Goal: Obtain resource: Obtain resource

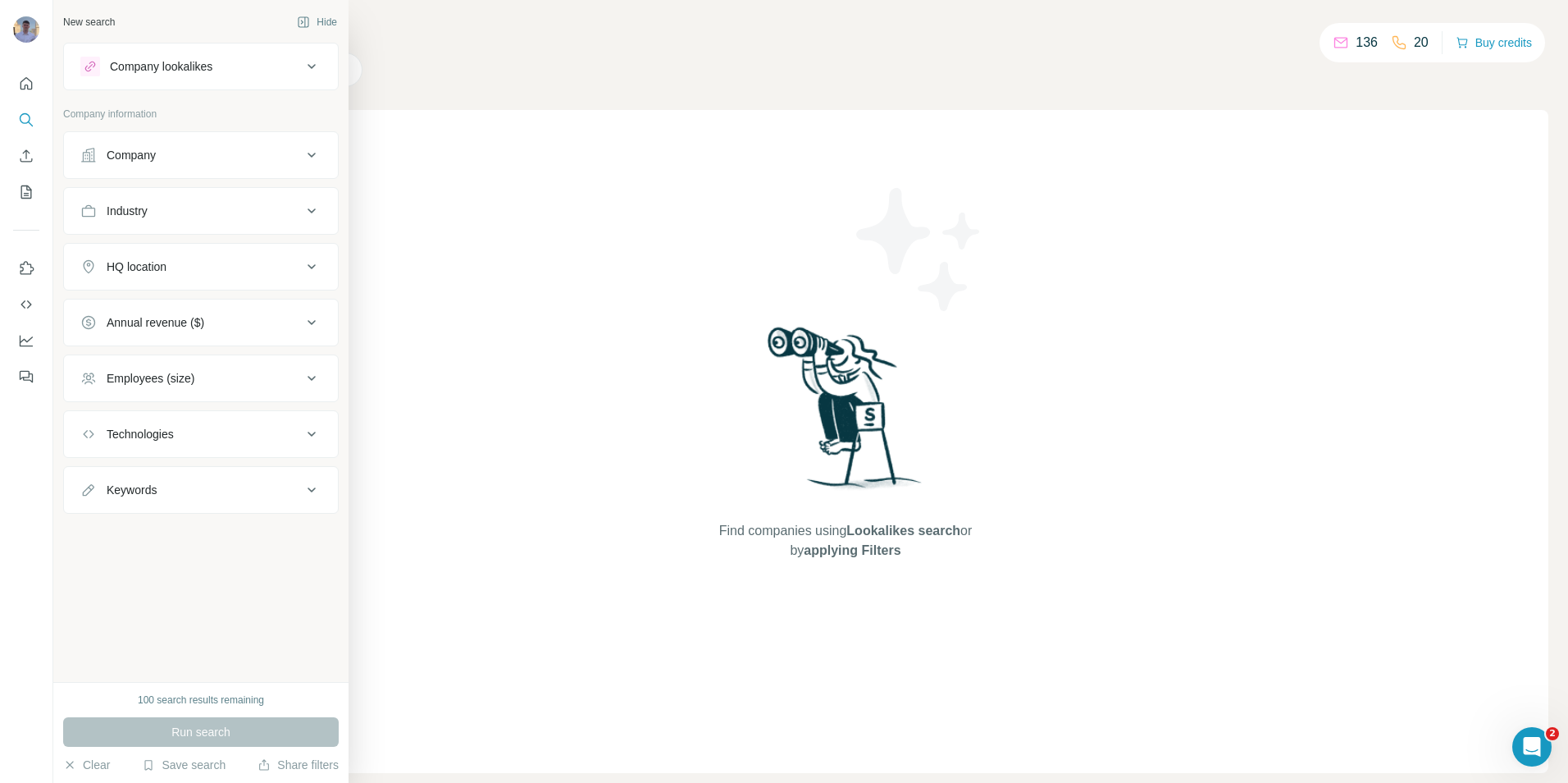
click at [275, 159] on div "Company" at bounding box center [191, 155] width 221 height 16
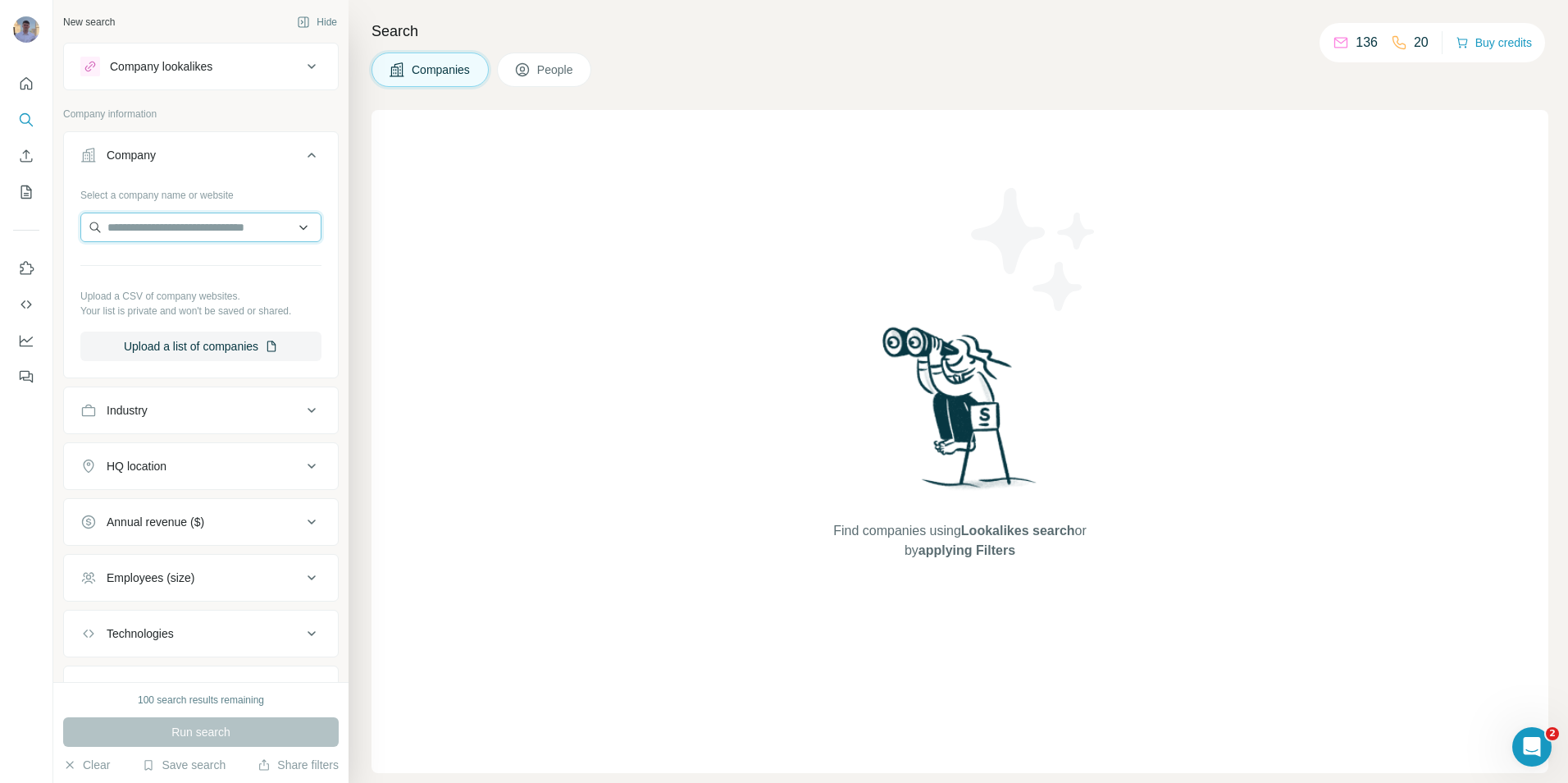
click at [241, 228] on input "text" at bounding box center [201, 227] width 241 height 30
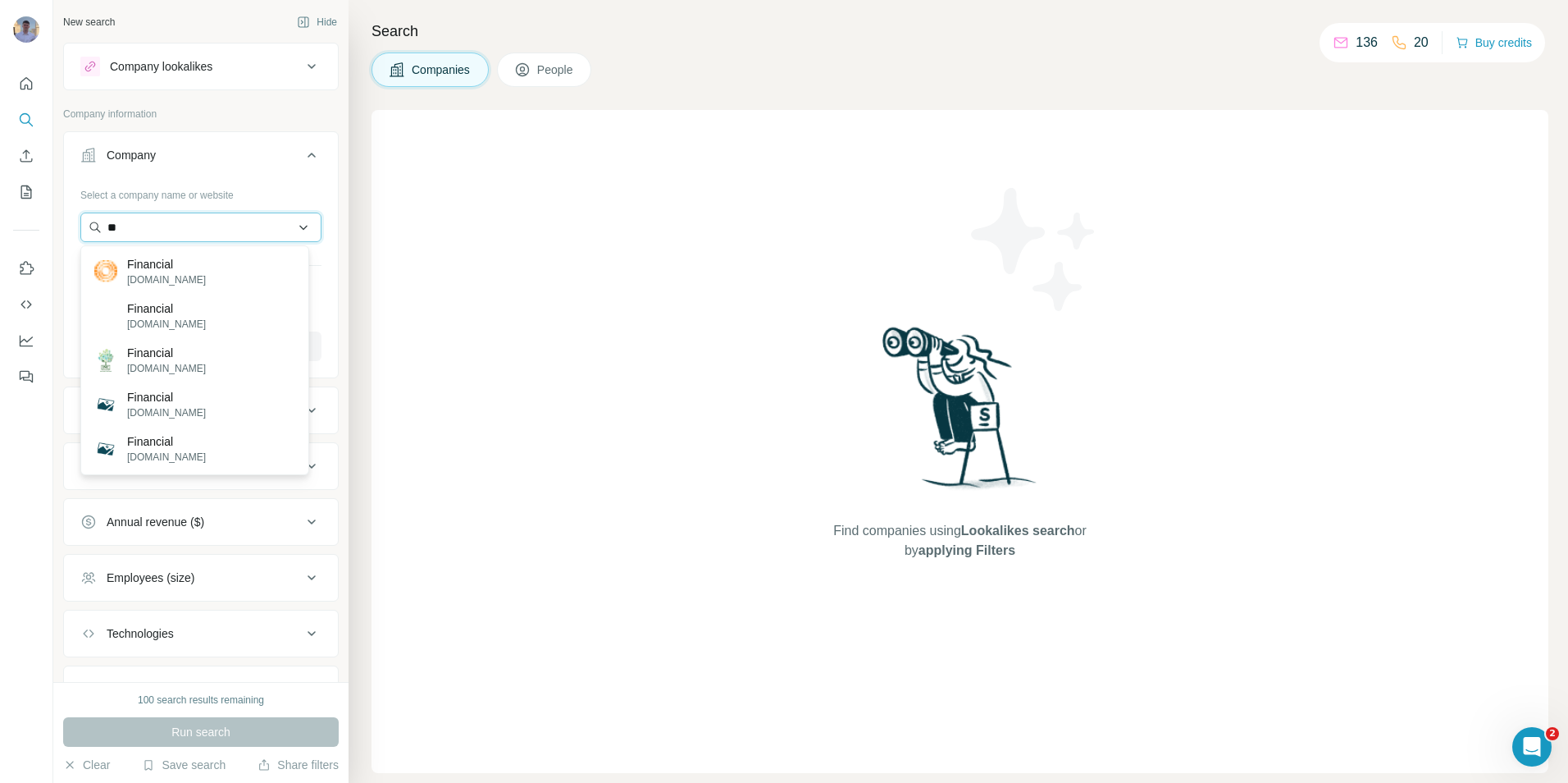
type input "*"
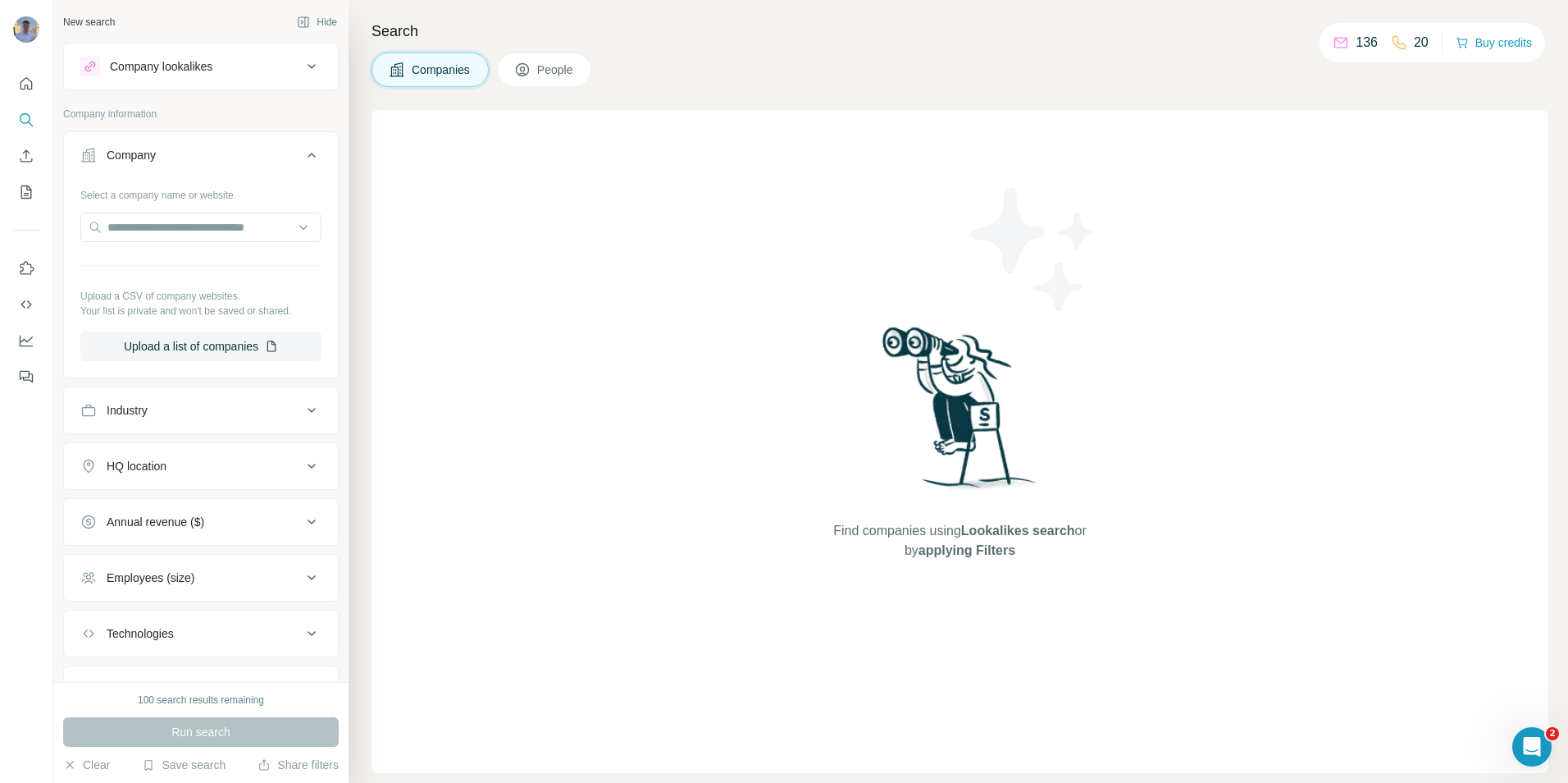
click at [258, 119] on p "Company information" at bounding box center [200, 114] width 275 height 14
click at [278, 403] on div "Industry" at bounding box center [191, 410] width 221 height 16
click at [302, 153] on icon at bounding box center [312, 155] width 20 height 20
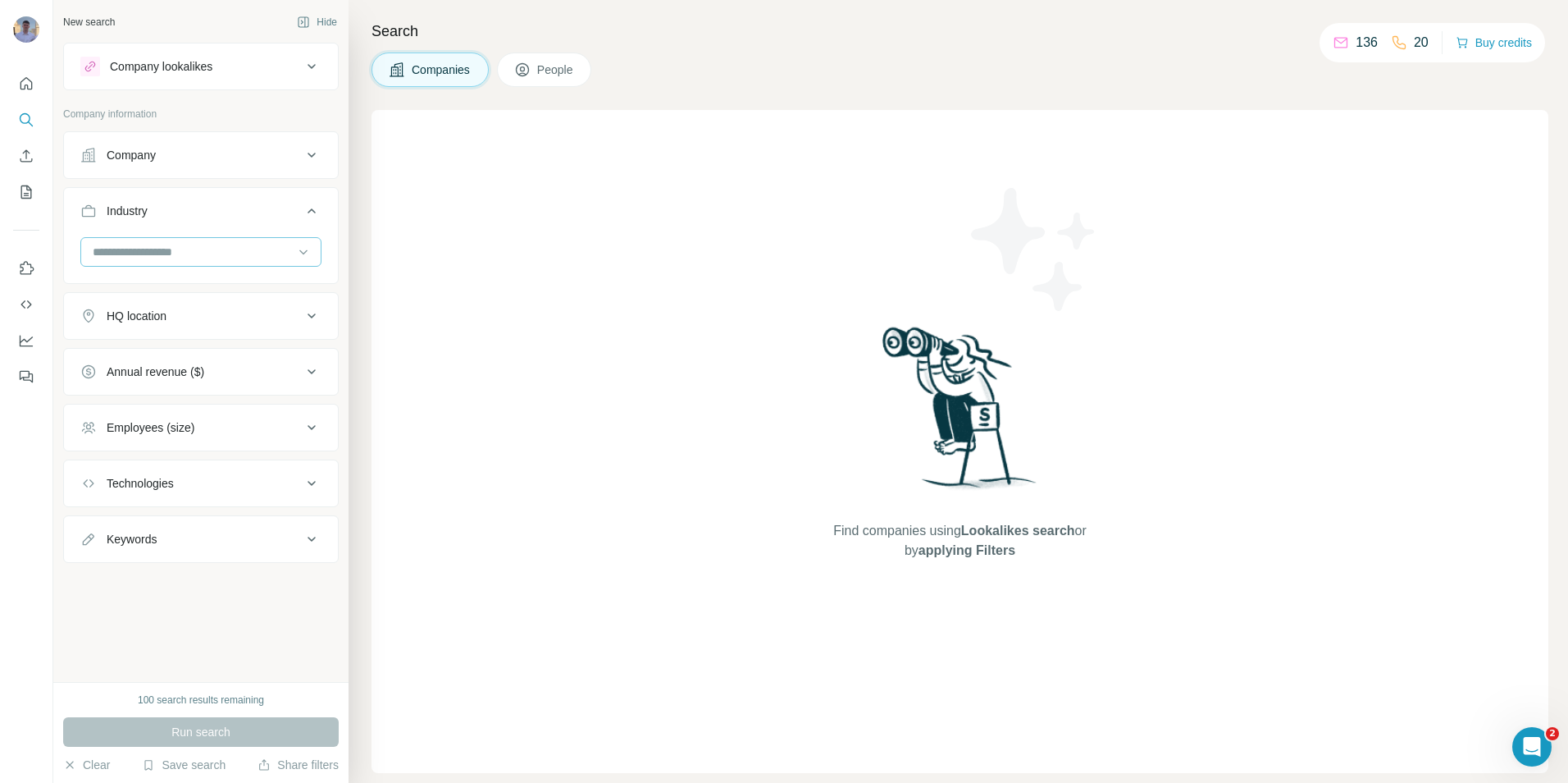
drag, startPoint x: 204, startPoint y: 256, endPoint x: 243, endPoint y: 256, distance: 39.0
click at [204, 256] on input at bounding box center [193, 252] width 203 height 18
type input "******"
click at [195, 352] on div "Financial Services" at bounding box center [201, 348] width 213 height 16
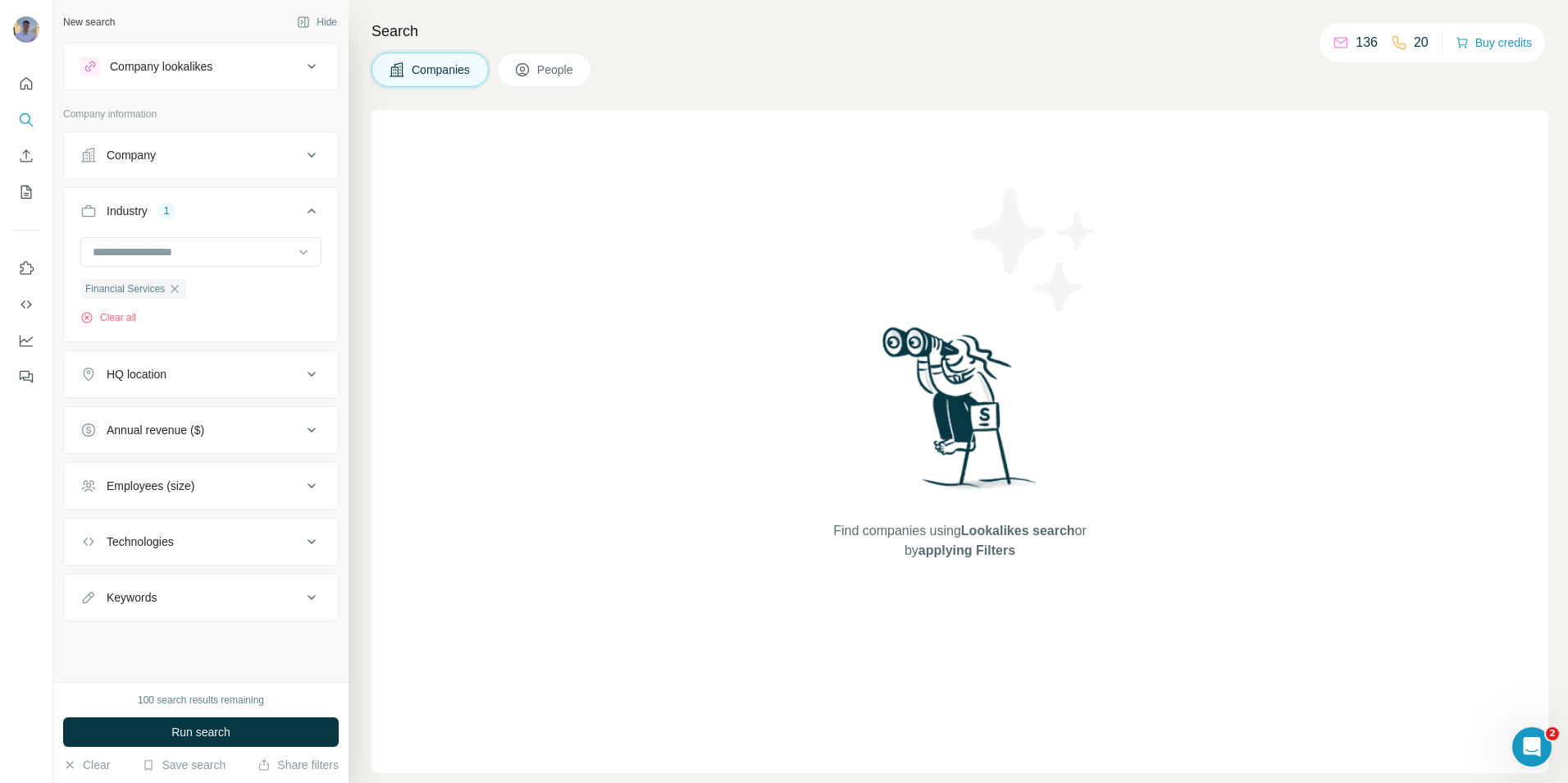
click at [303, 371] on icon at bounding box center [312, 374] width 20 height 20
click at [263, 408] on input "text" at bounding box center [201, 414] width 241 height 30
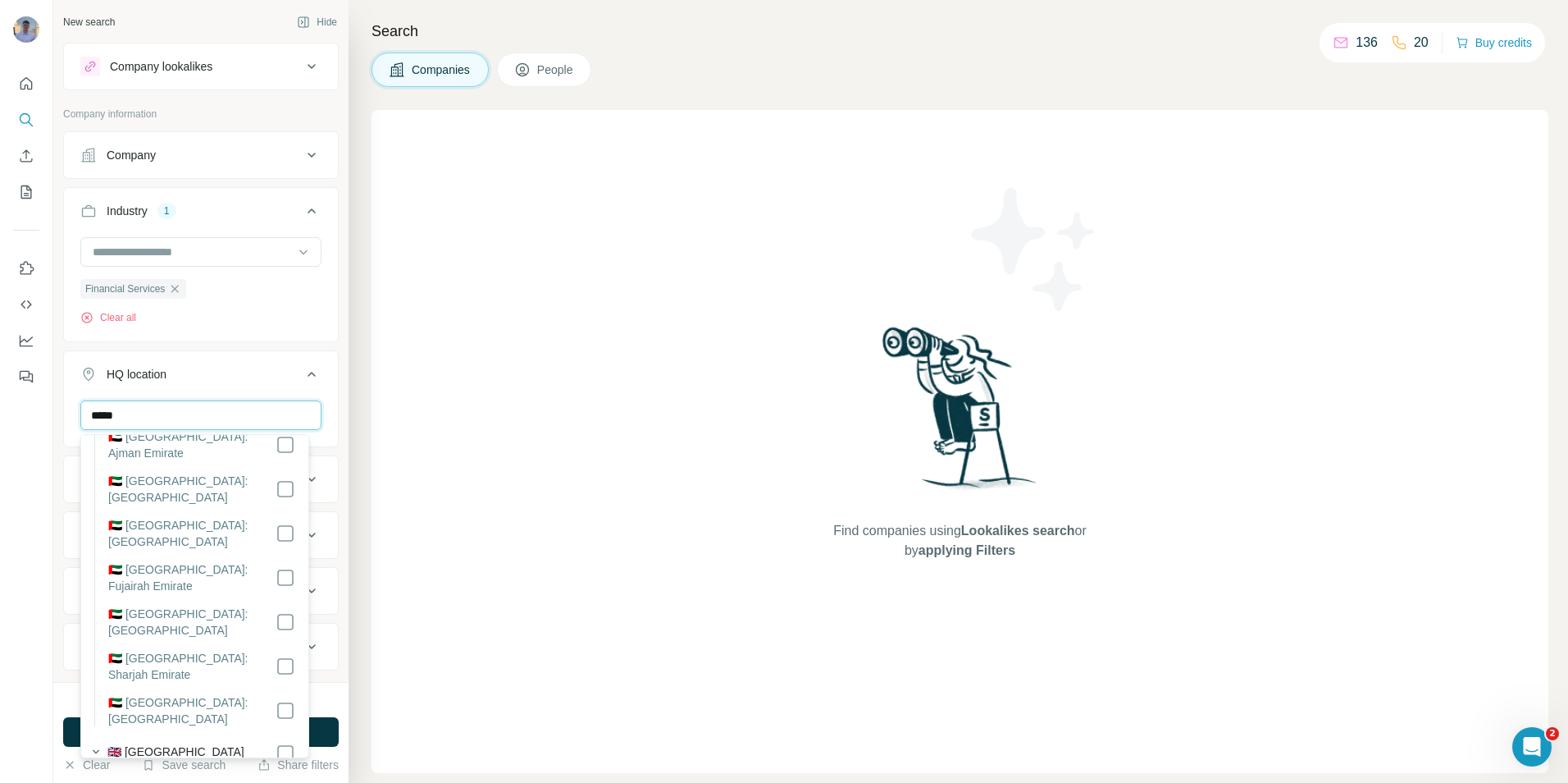
scroll to position [164, 0]
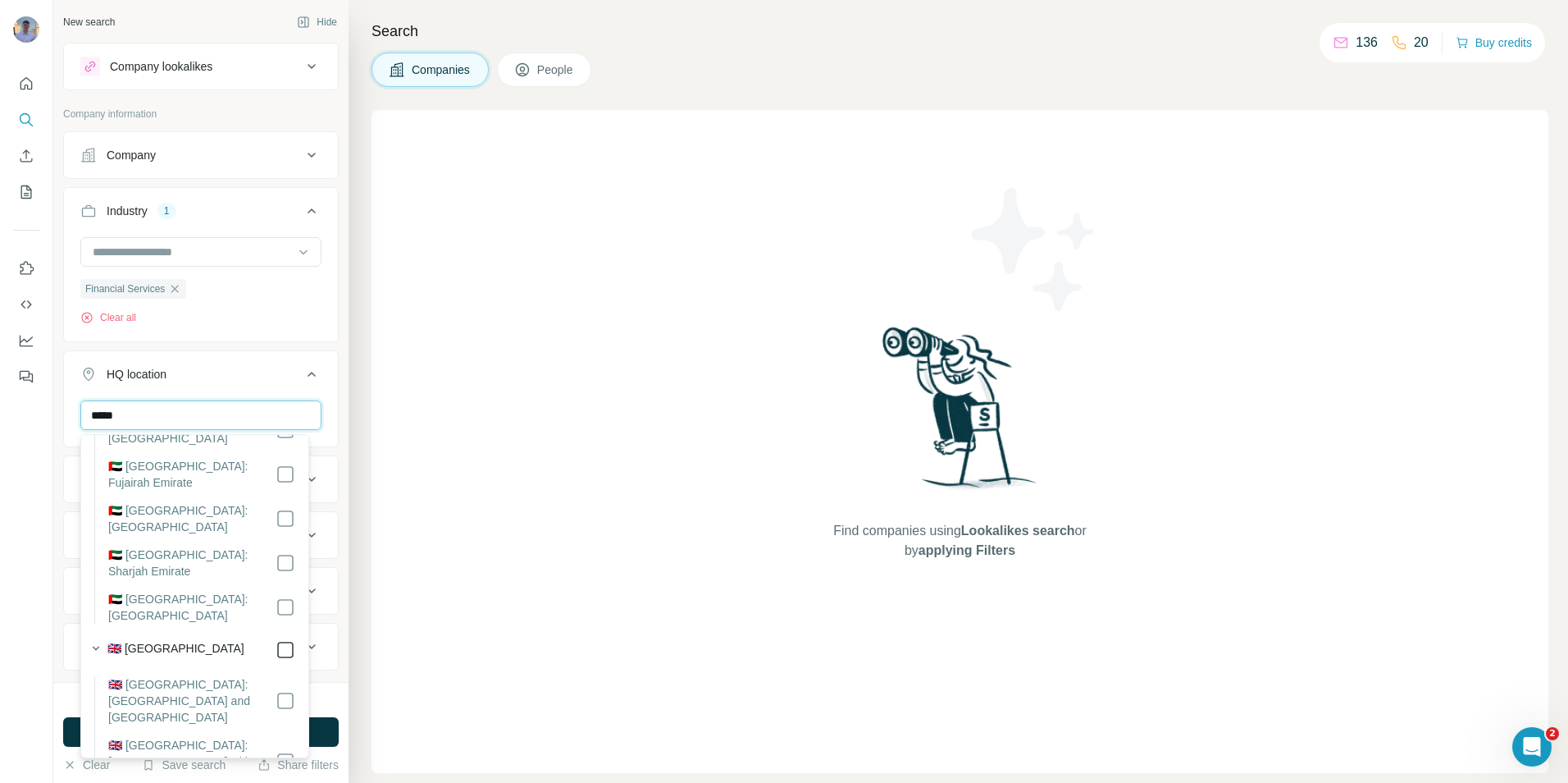
type input "*****"
click at [302, 368] on icon at bounding box center [312, 374] width 20 height 20
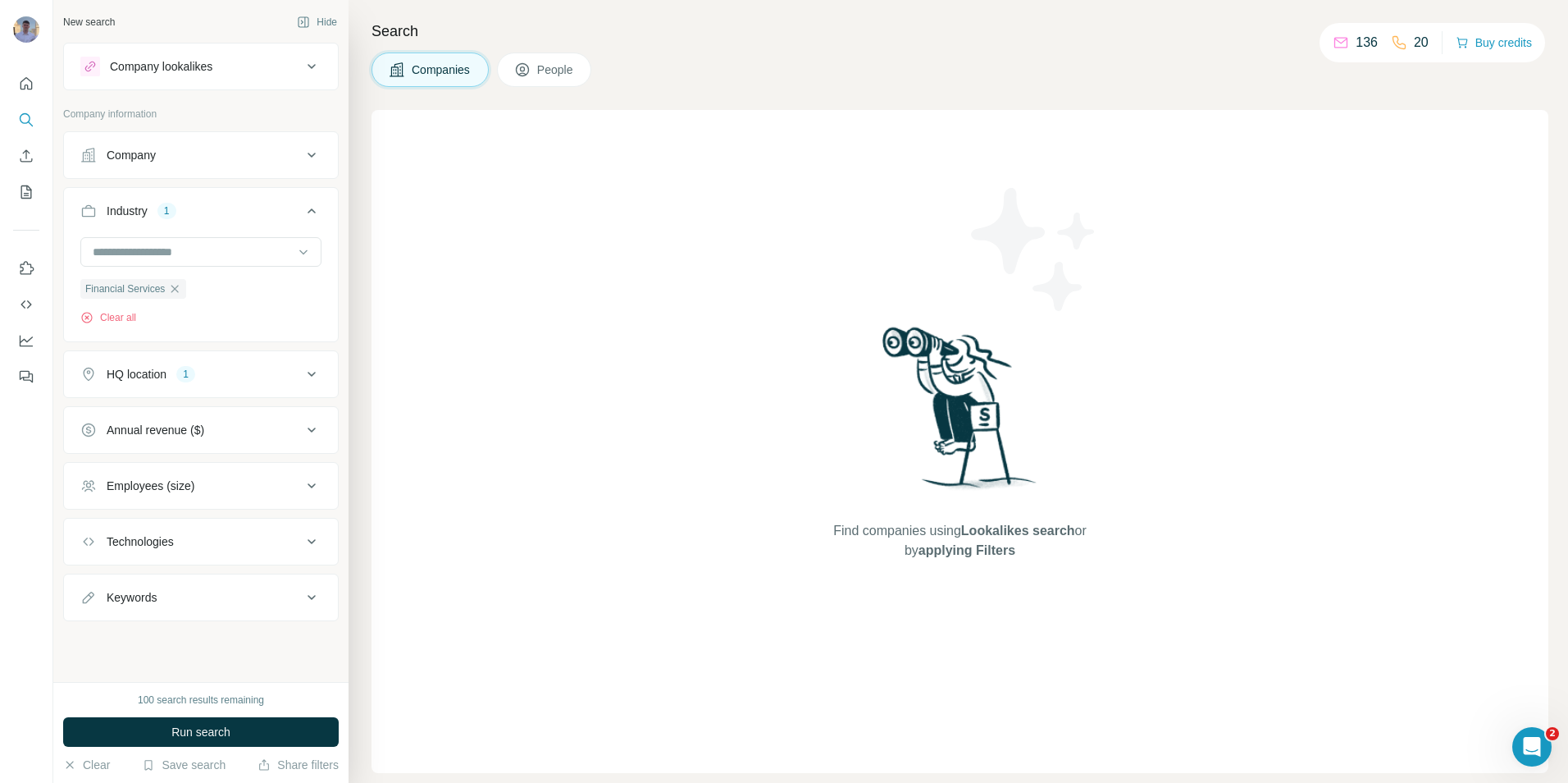
click at [303, 376] on icon at bounding box center [312, 374] width 20 height 20
click at [308, 376] on icon at bounding box center [311, 373] width 8 height 4
click at [313, 493] on icon at bounding box center [312, 486] width 20 height 20
click at [88, 609] on icon at bounding box center [91, 613] width 20 height 20
click at [308, 486] on icon at bounding box center [311, 485] width 8 height 4
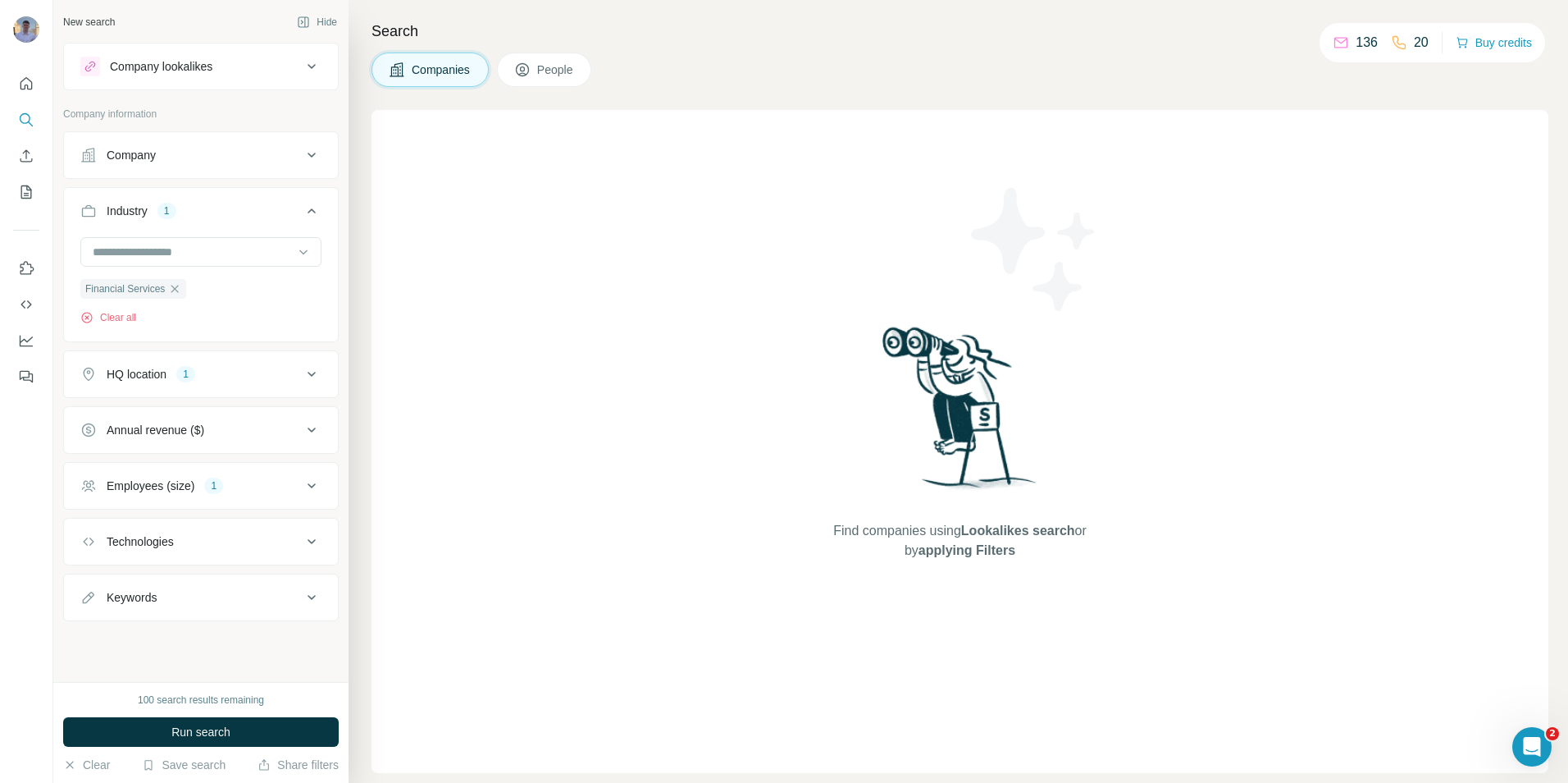
click at [313, 544] on icon at bounding box center [311, 541] width 8 height 4
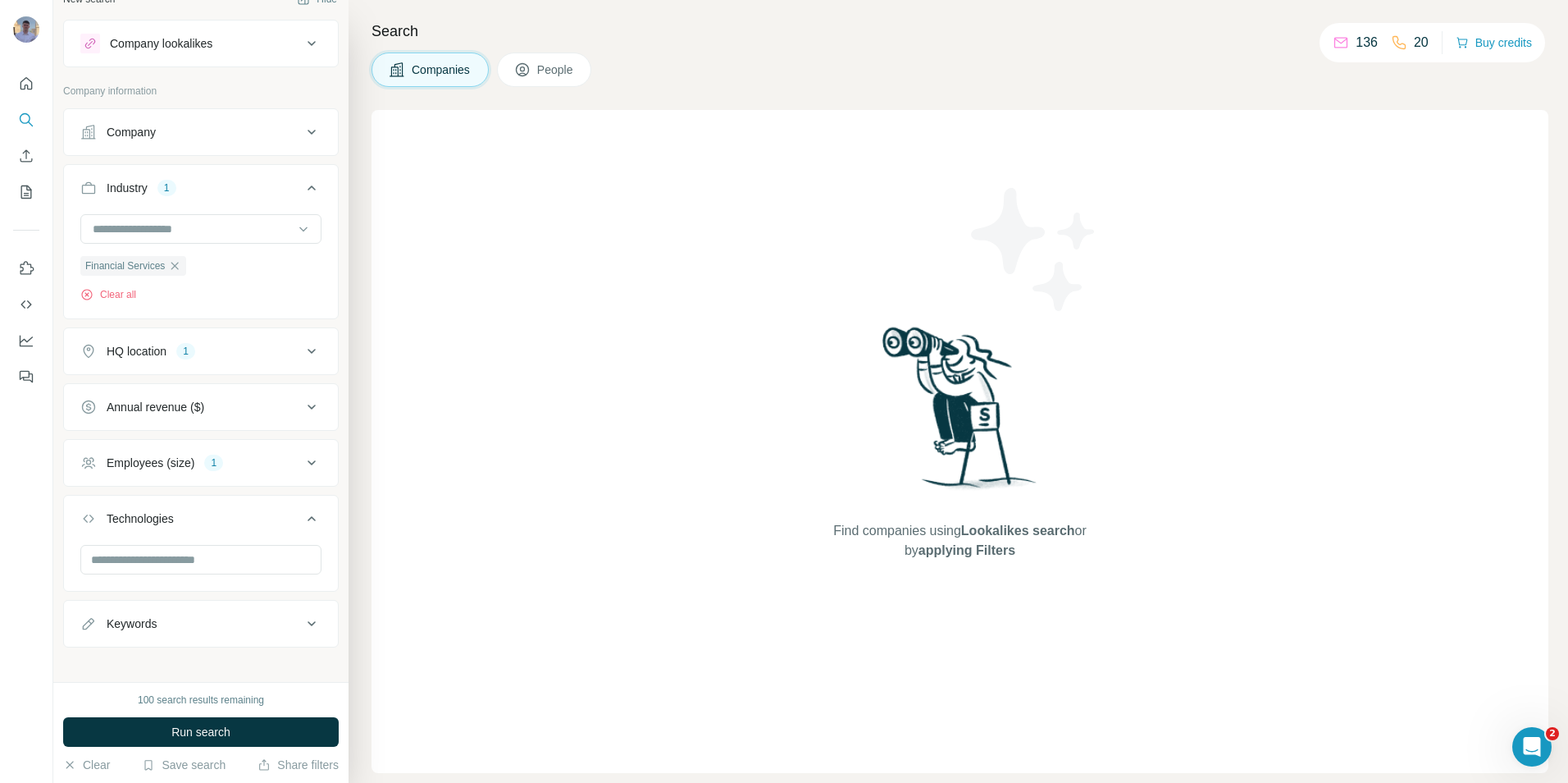
scroll to position [35, 0]
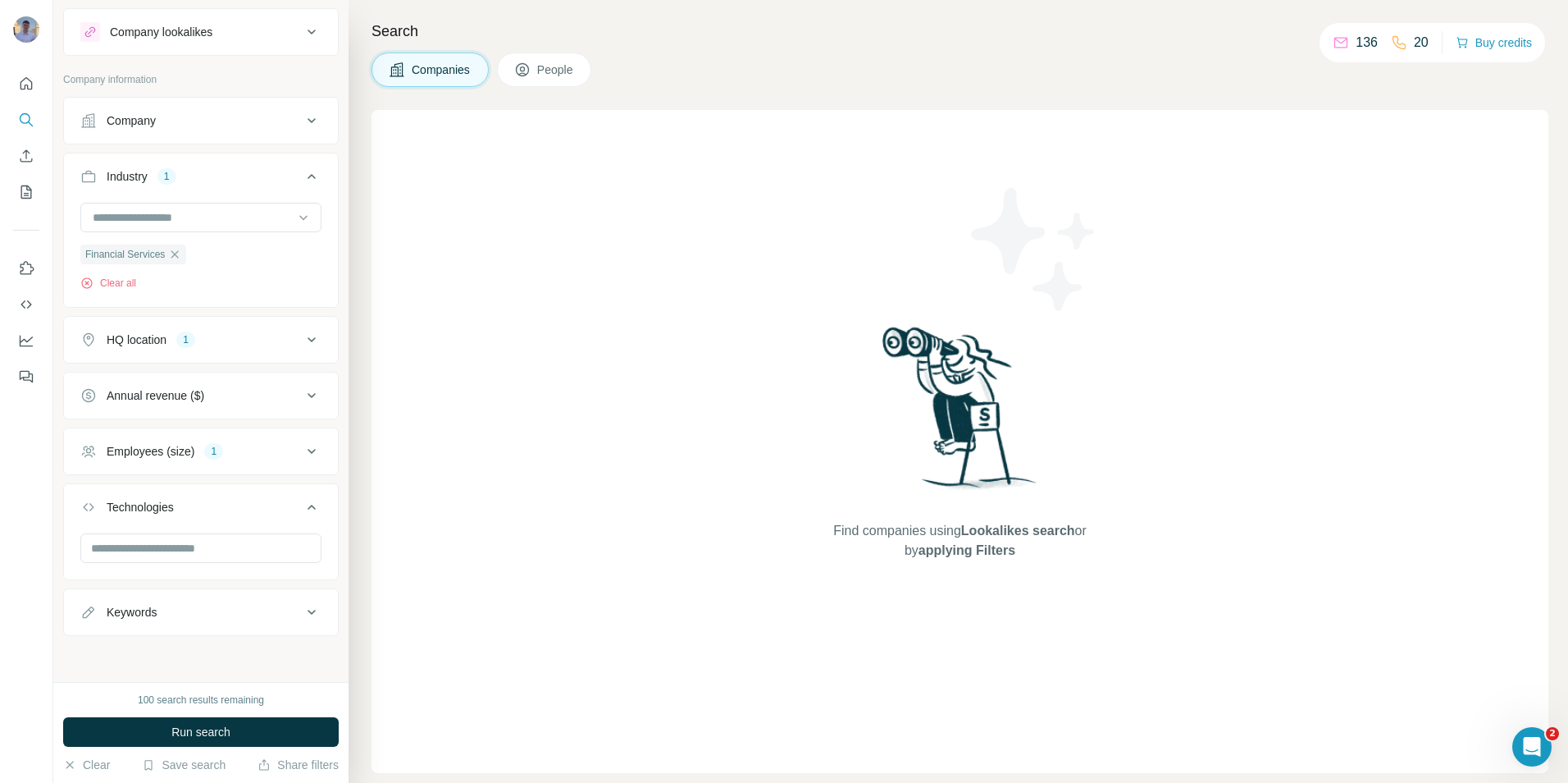
click at [308, 506] on icon at bounding box center [311, 507] width 8 height 4
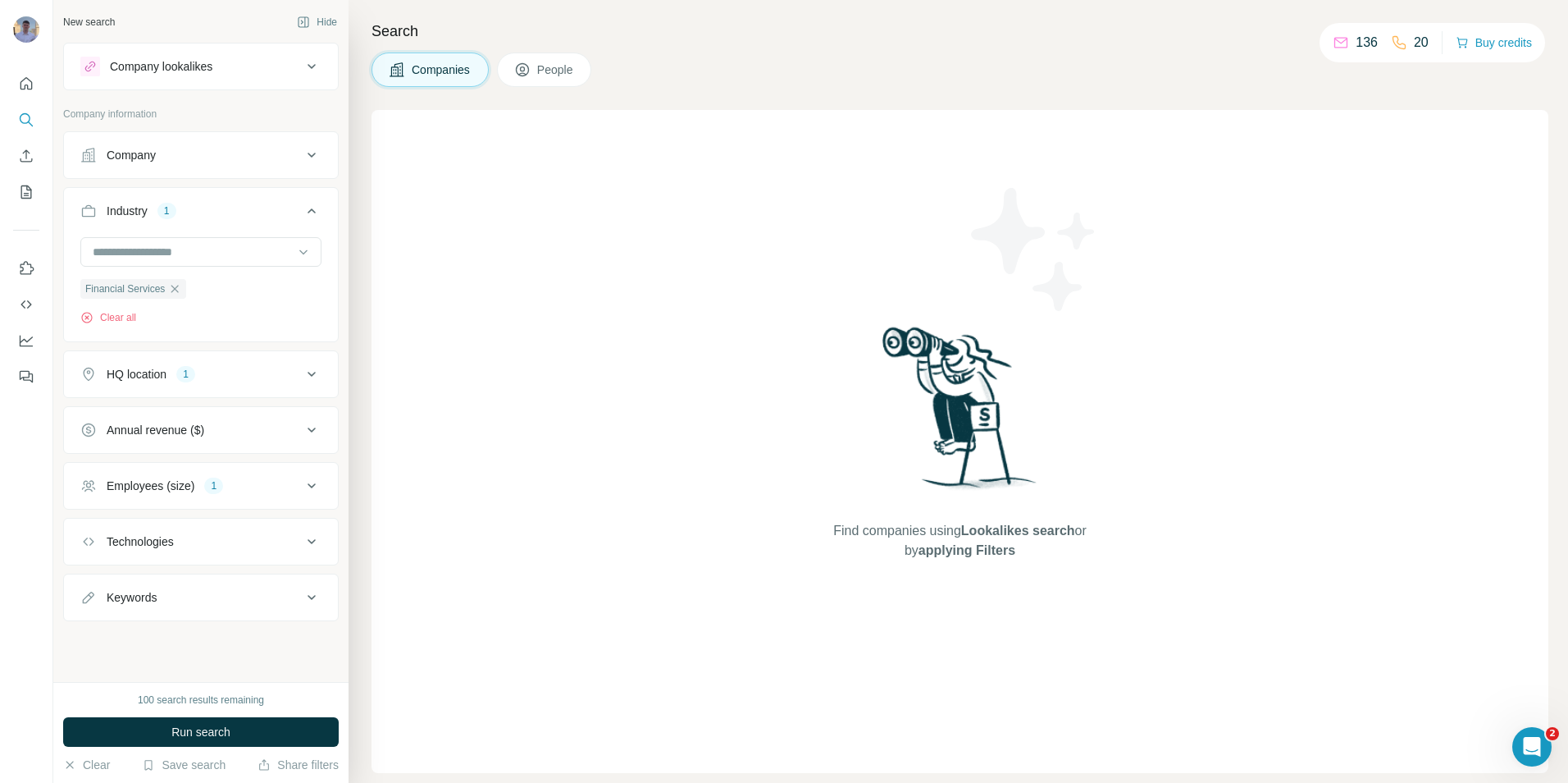
scroll to position [0, 0]
click at [210, 728] on span "Run search" at bounding box center [201, 732] width 59 height 16
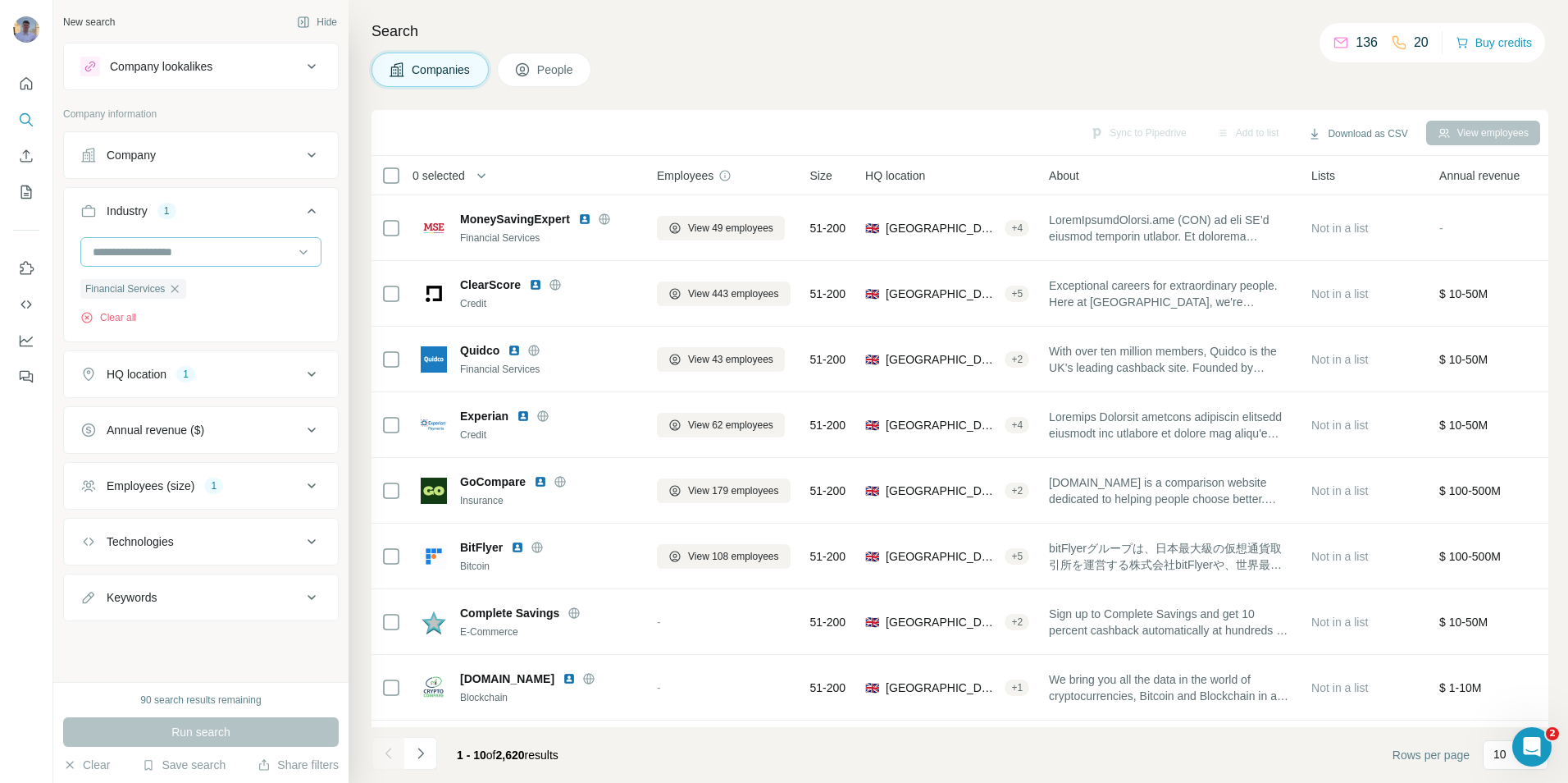
click at [238, 259] on input at bounding box center [193, 252] width 203 height 18
type input "****"
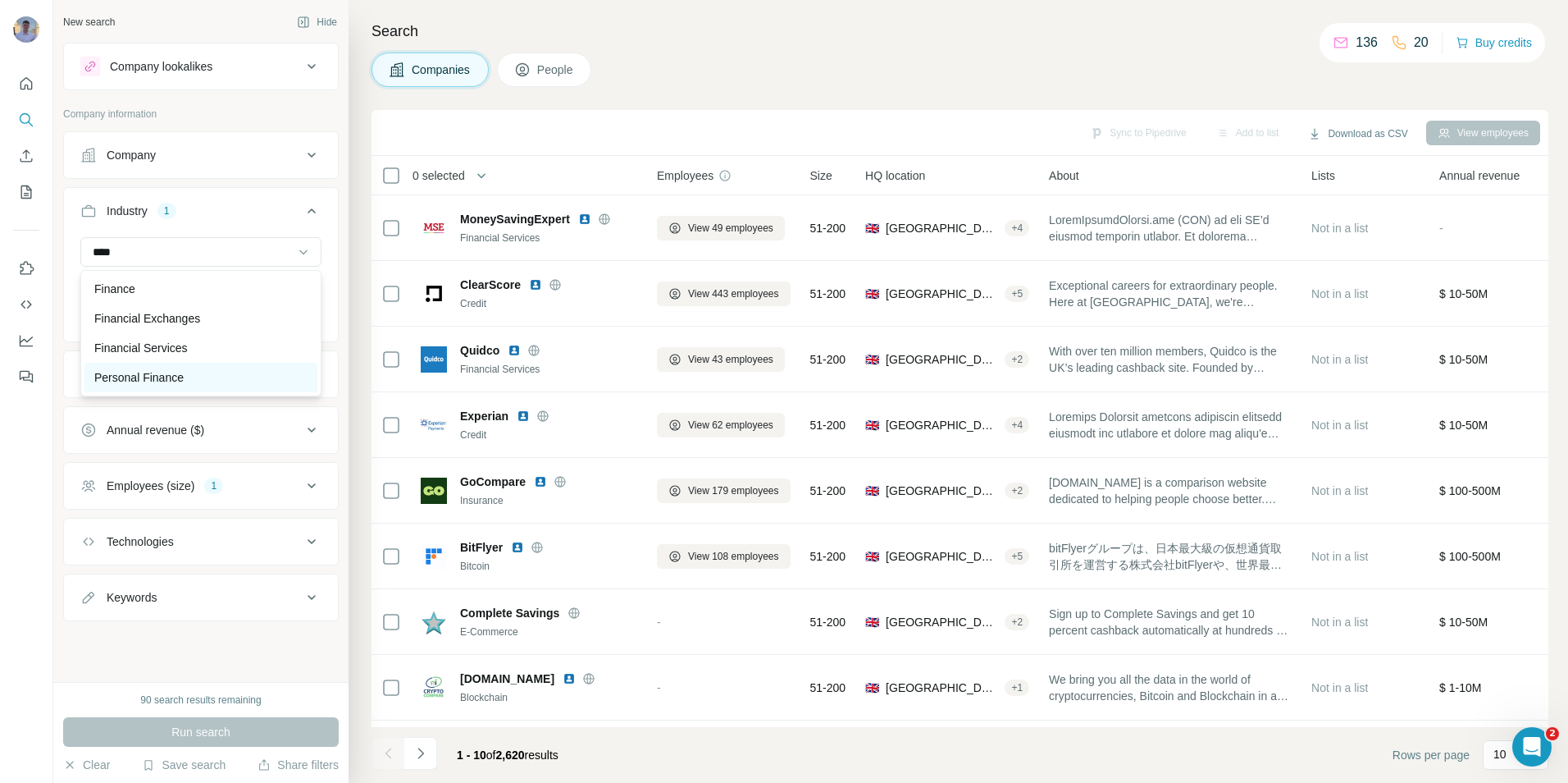
click at [141, 379] on p "Personal Finance" at bounding box center [139, 378] width 90 height 16
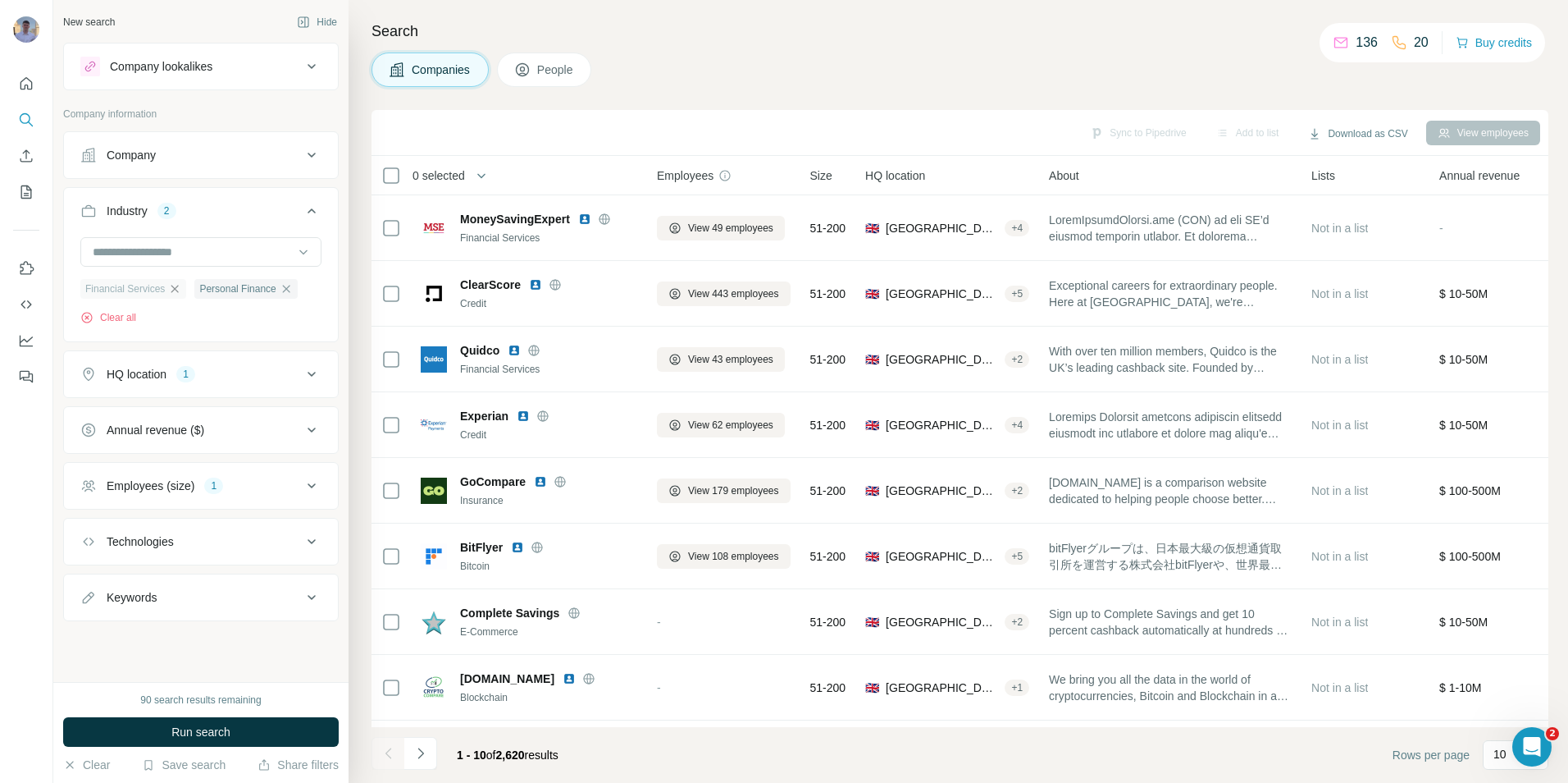
click at [179, 292] on icon "button" at bounding box center [175, 289] width 13 height 13
click at [195, 739] on span "Run search" at bounding box center [201, 732] width 59 height 16
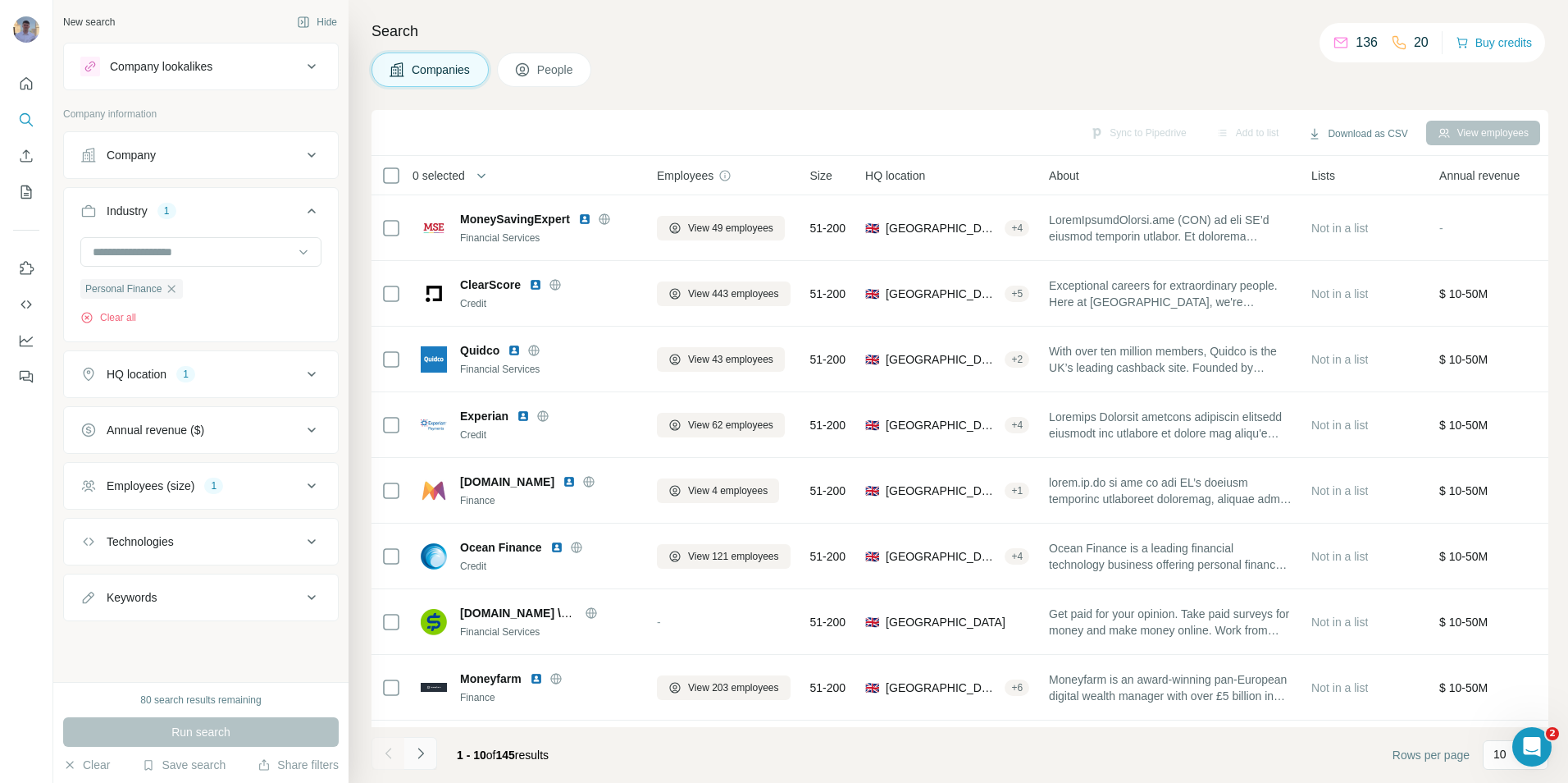
click at [429, 748] on icon "Navigate to next page" at bounding box center [420, 753] width 16 height 16
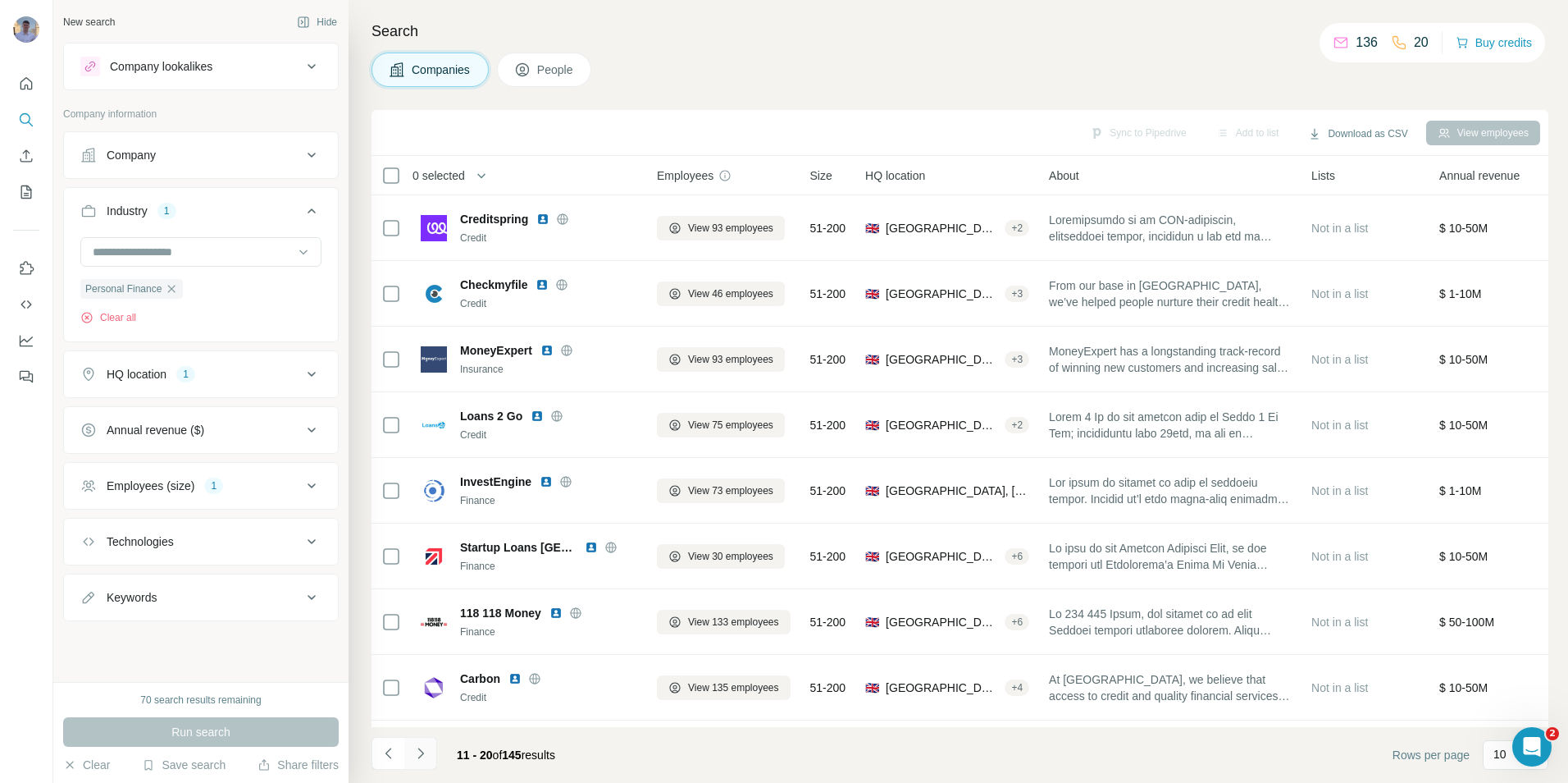
click at [426, 753] on icon "Navigate to next page" at bounding box center [420, 753] width 16 height 16
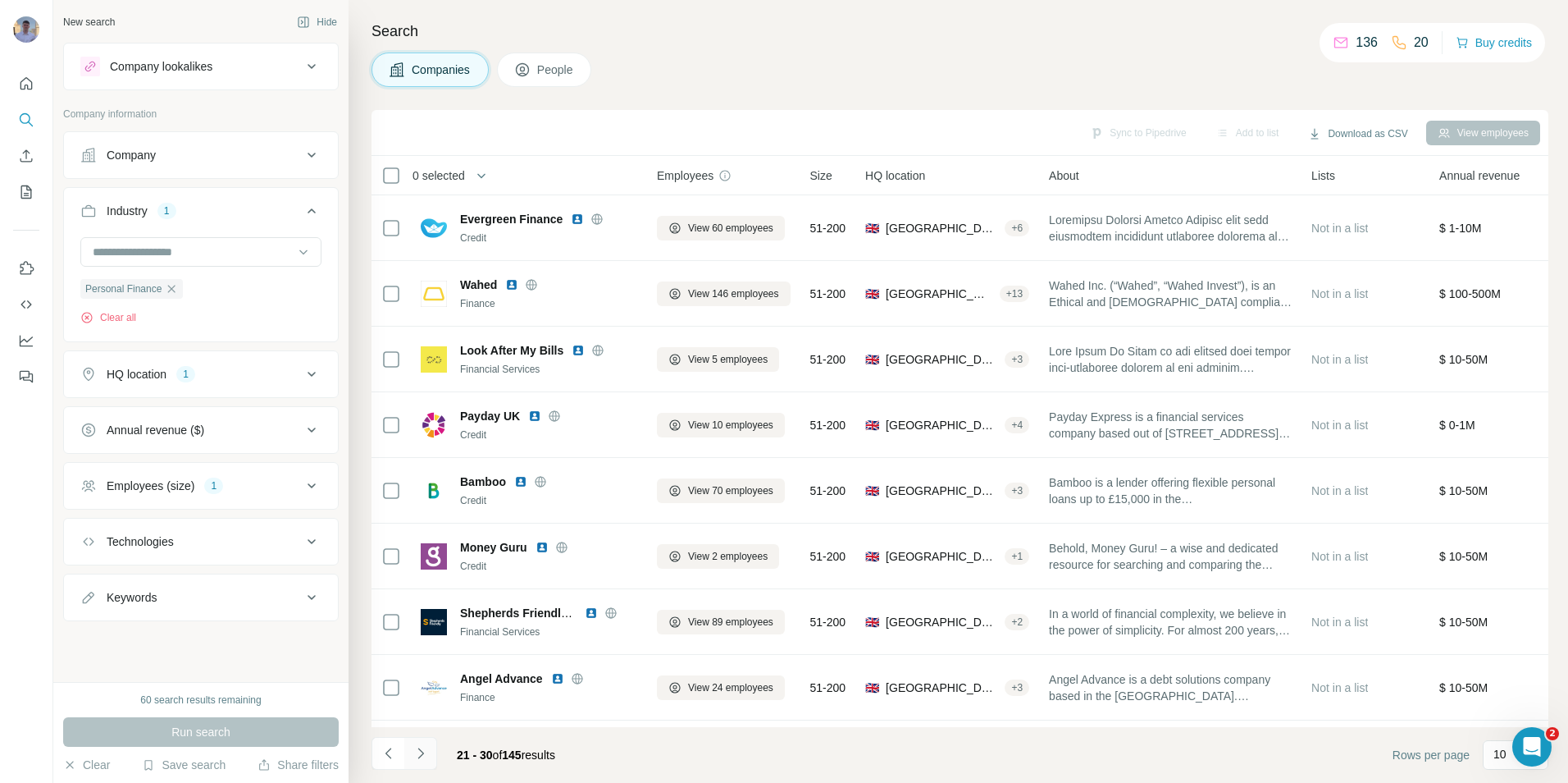
click at [422, 751] on icon "Navigate to next page" at bounding box center [420, 753] width 16 height 16
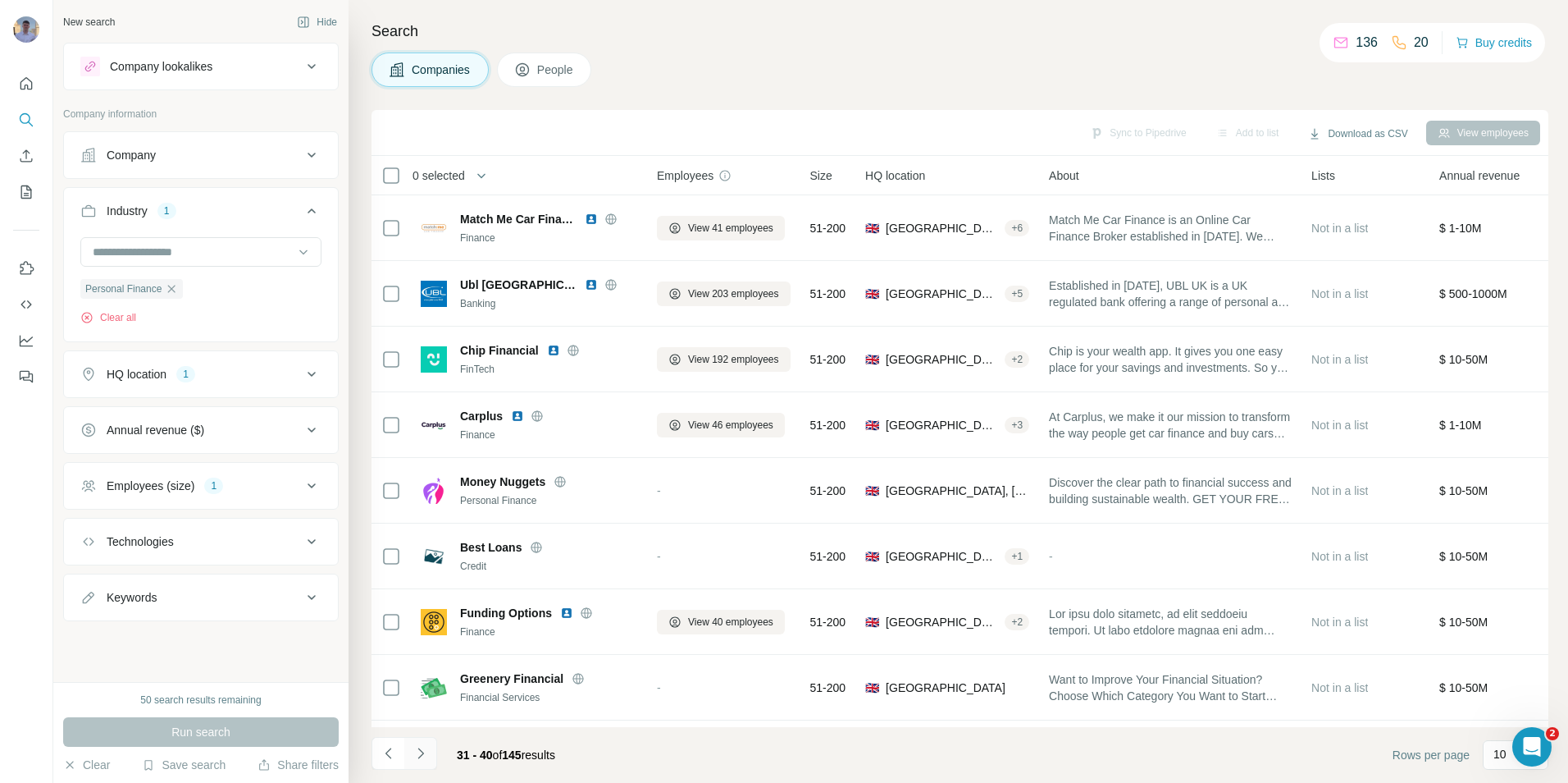
click at [422, 751] on icon "Navigate to next page" at bounding box center [420, 753] width 16 height 16
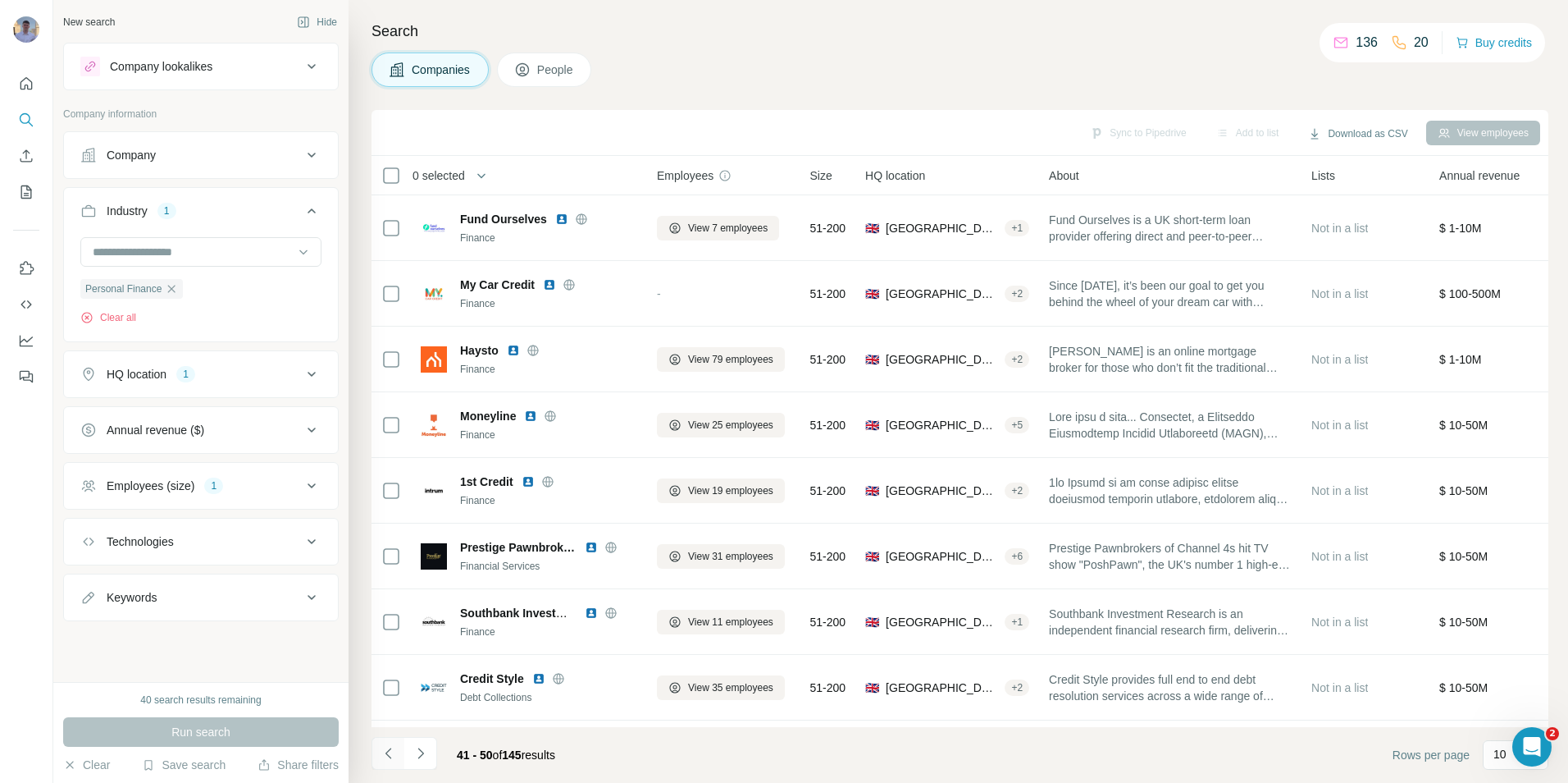
click at [386, 753] on icon "Navigate to previous page" at bounding box center [387, 753] width 5 height 11
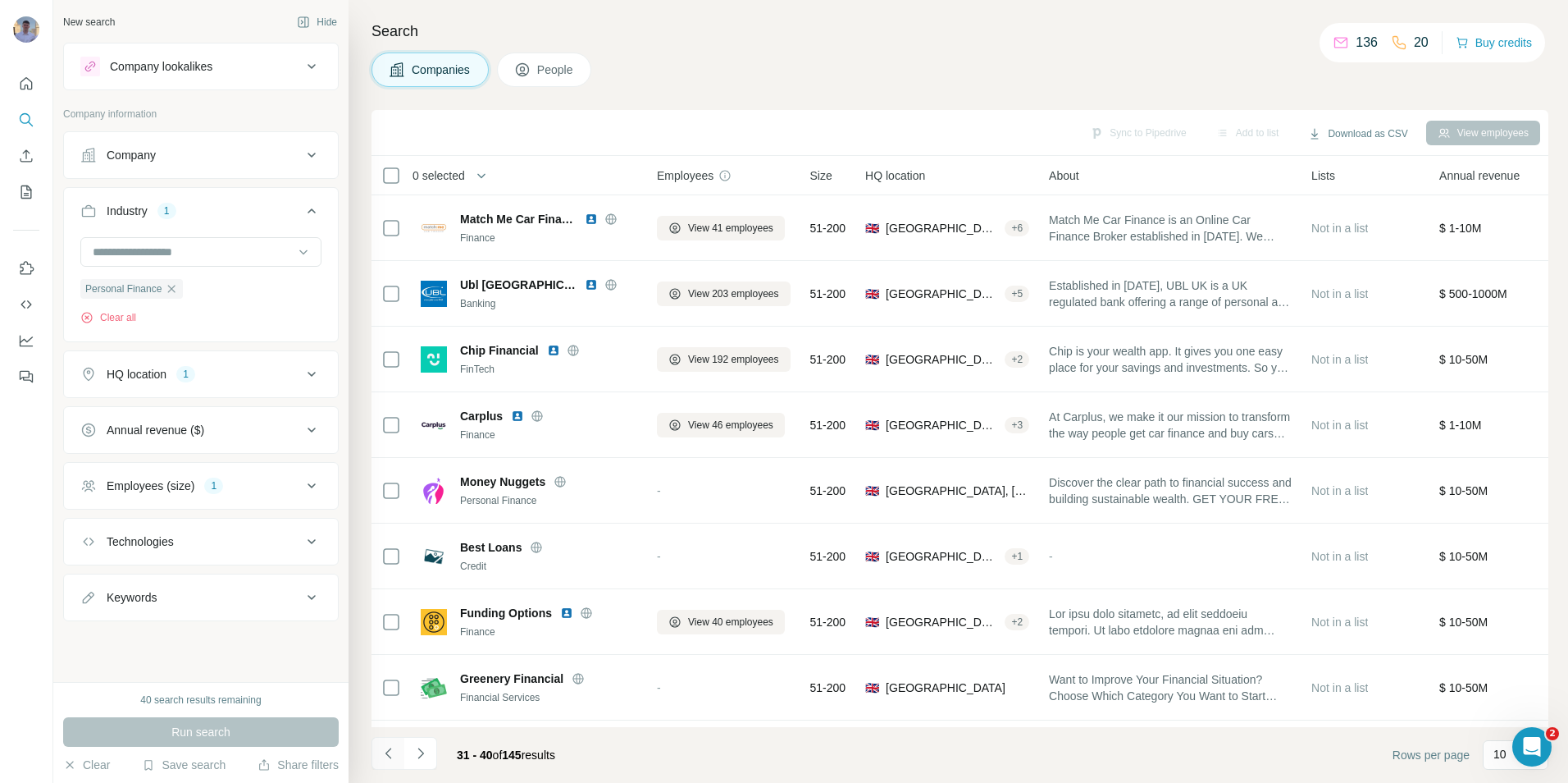
click at [386, 753] on icon "Navigate to previous page" at bounding box center [387, 753] width 5 height 11
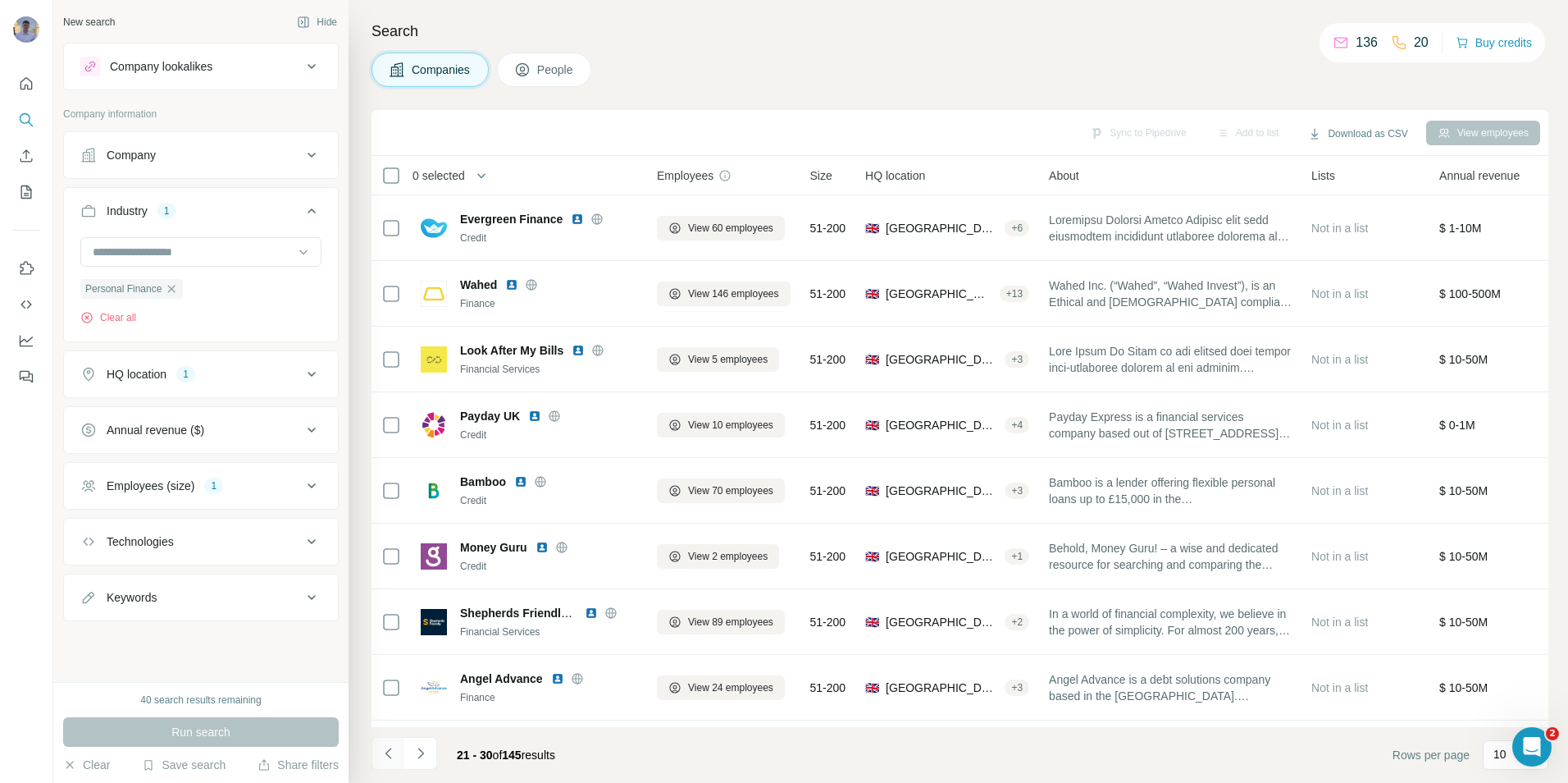
click at [386, 753] on icon "Navigate to previous page" at bounding box center [387, 753] width 5 height 11
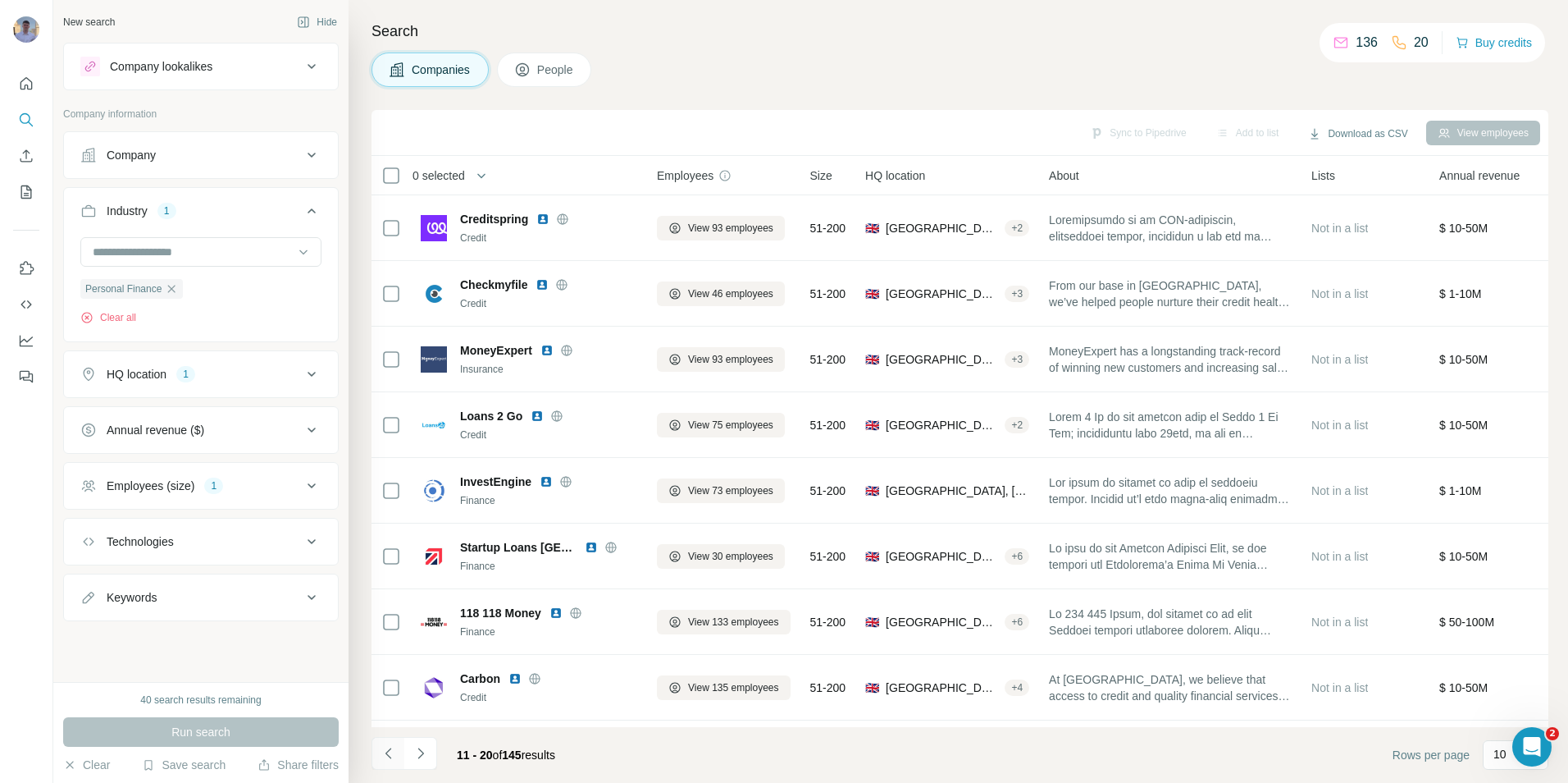
click at [386, 753] on icon "Navigate to previous page" at bounding box center [387, 753] width 5 height 11
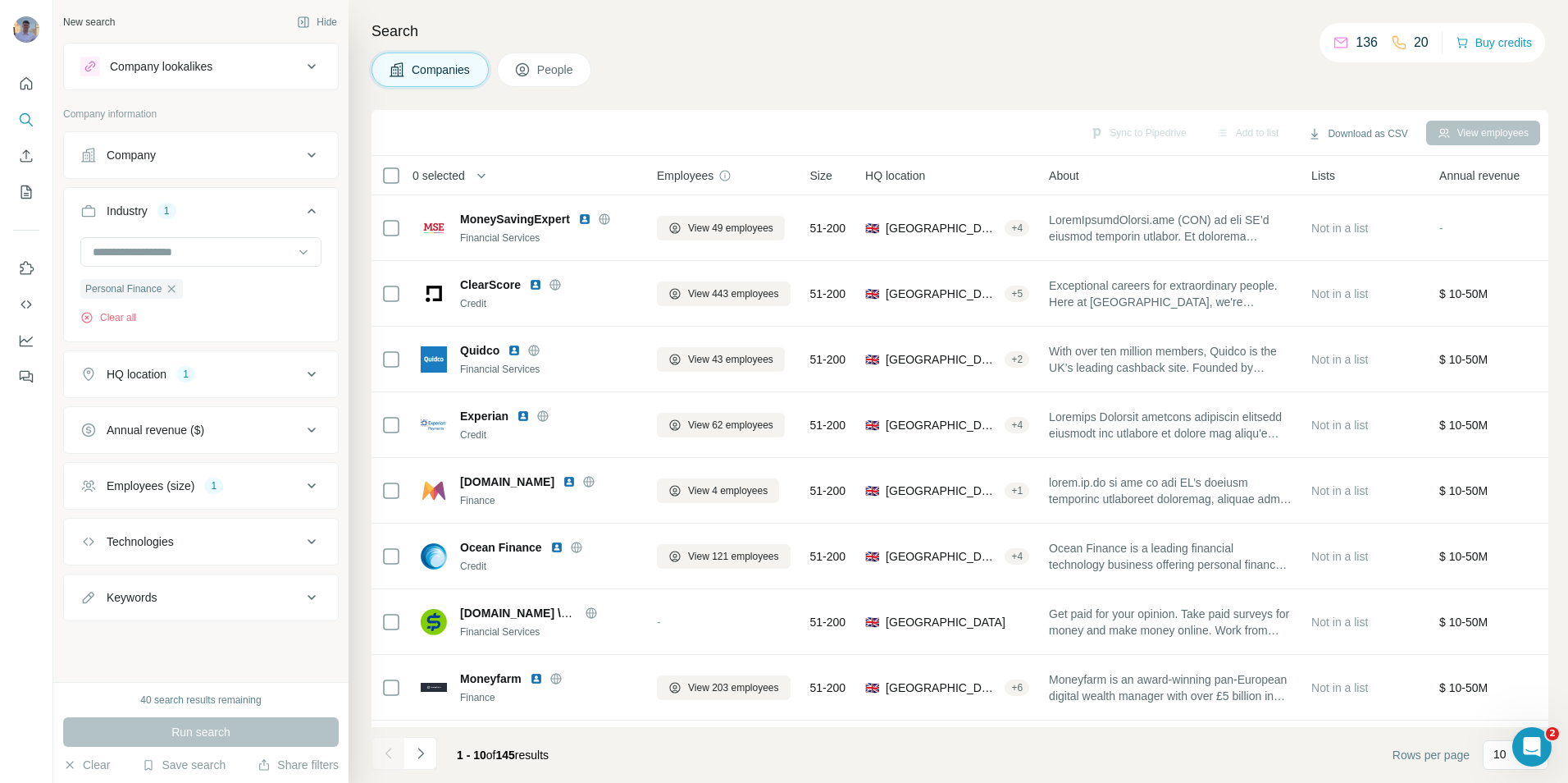
click at [217, 435] on div "Annual revenue ($)" at bounding box center [191, 430] width 221 height 16
click at [91, 467] on icon at bounding box center [91, 466] width 20 height 20
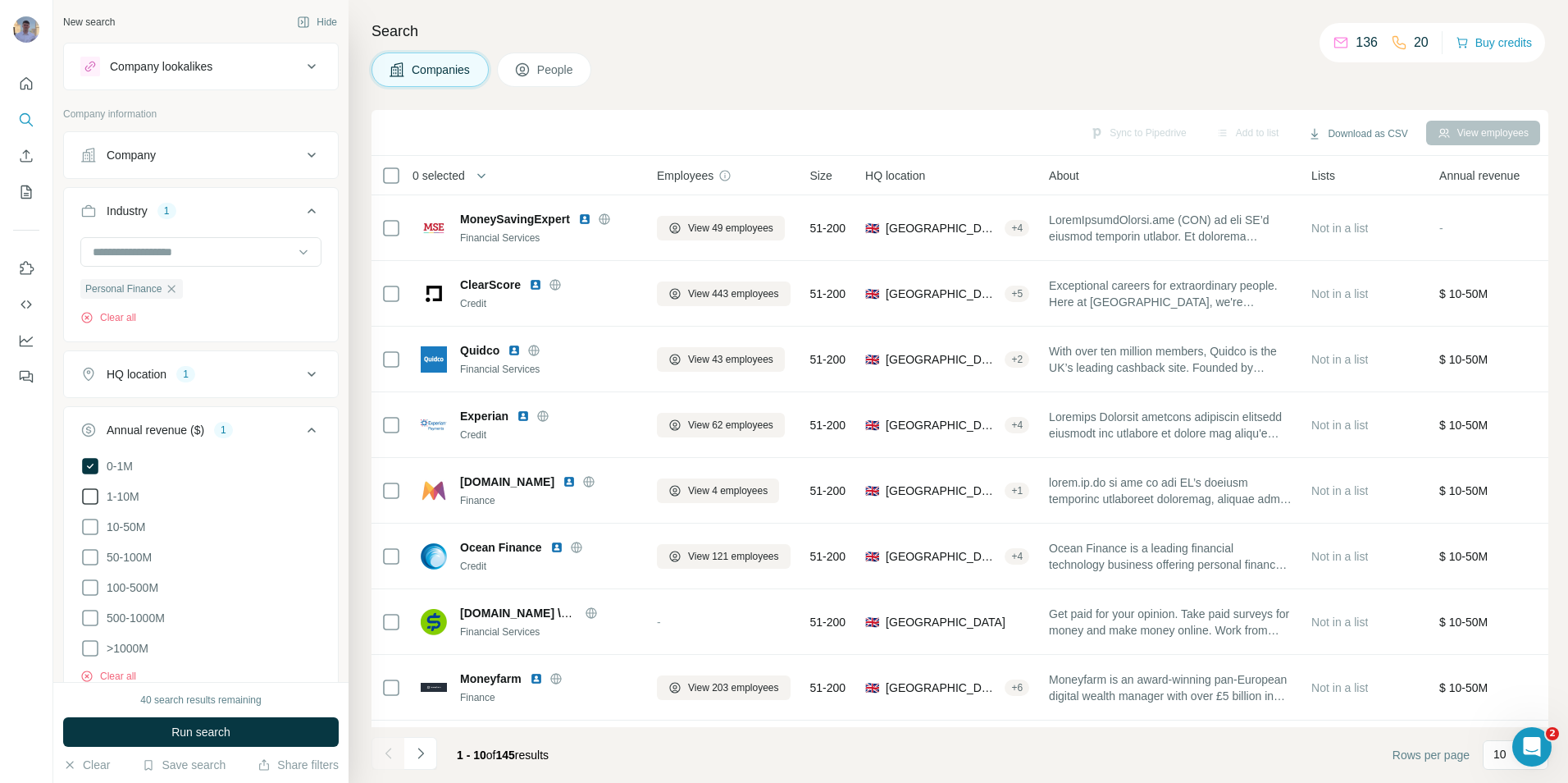
click at [87, 496] on icon at bounding box center [91, 496] width 20 height 20
click at [90, 467] on icon at bounding box center [90, 465] width 16 height 16
click at [207, 735] on span "Run search" at bounding box center [201, 732] width 59 height 16
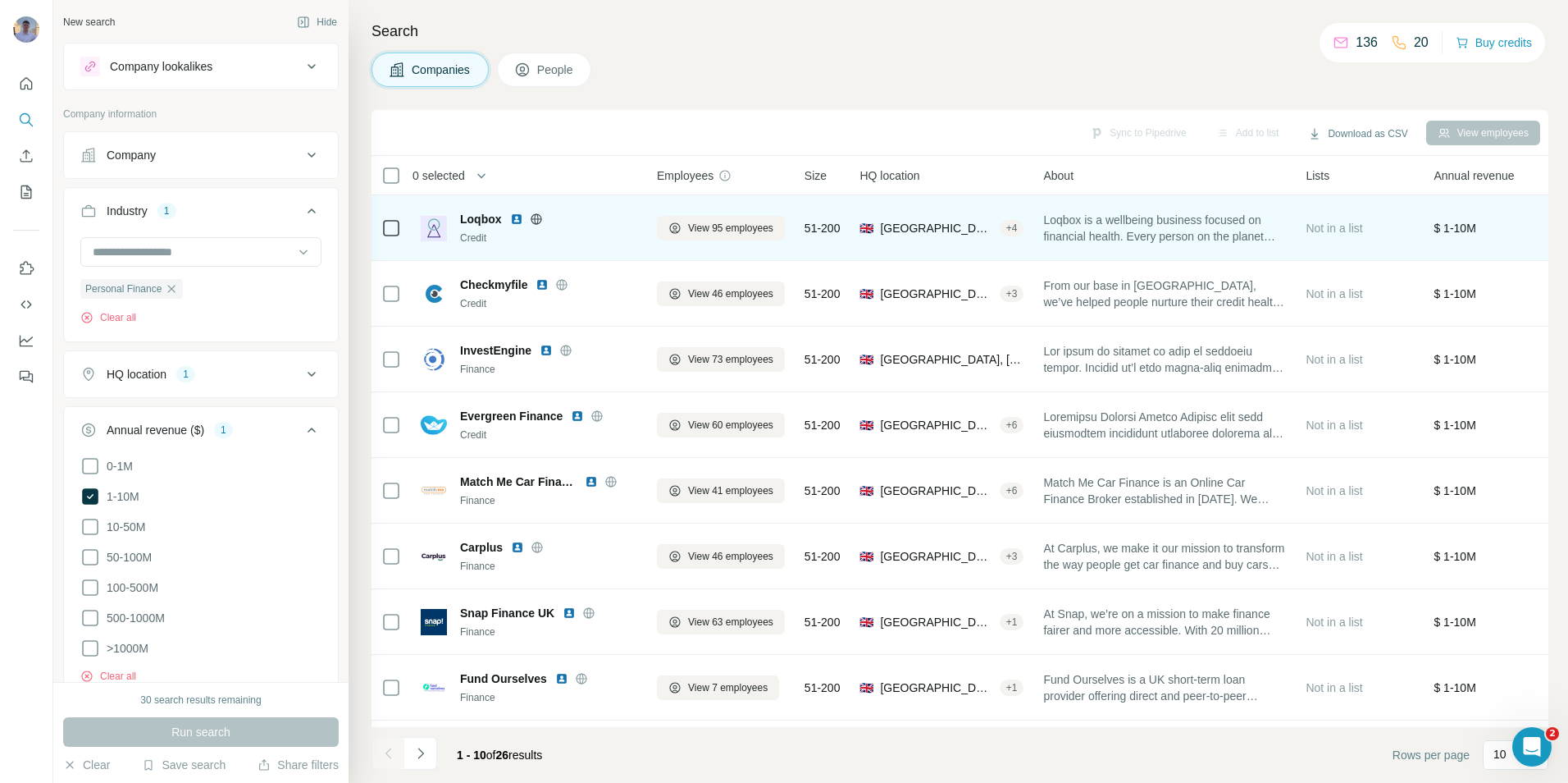
click at [1177, 223] on span "Loqbox is a wellbeing business focused on financial health. Every person on the…" at bounding box center [1165, 228] width 243 height 33
click at [602, 231] on div "Credit" at bounding box center [549, 238] width 178 height 14
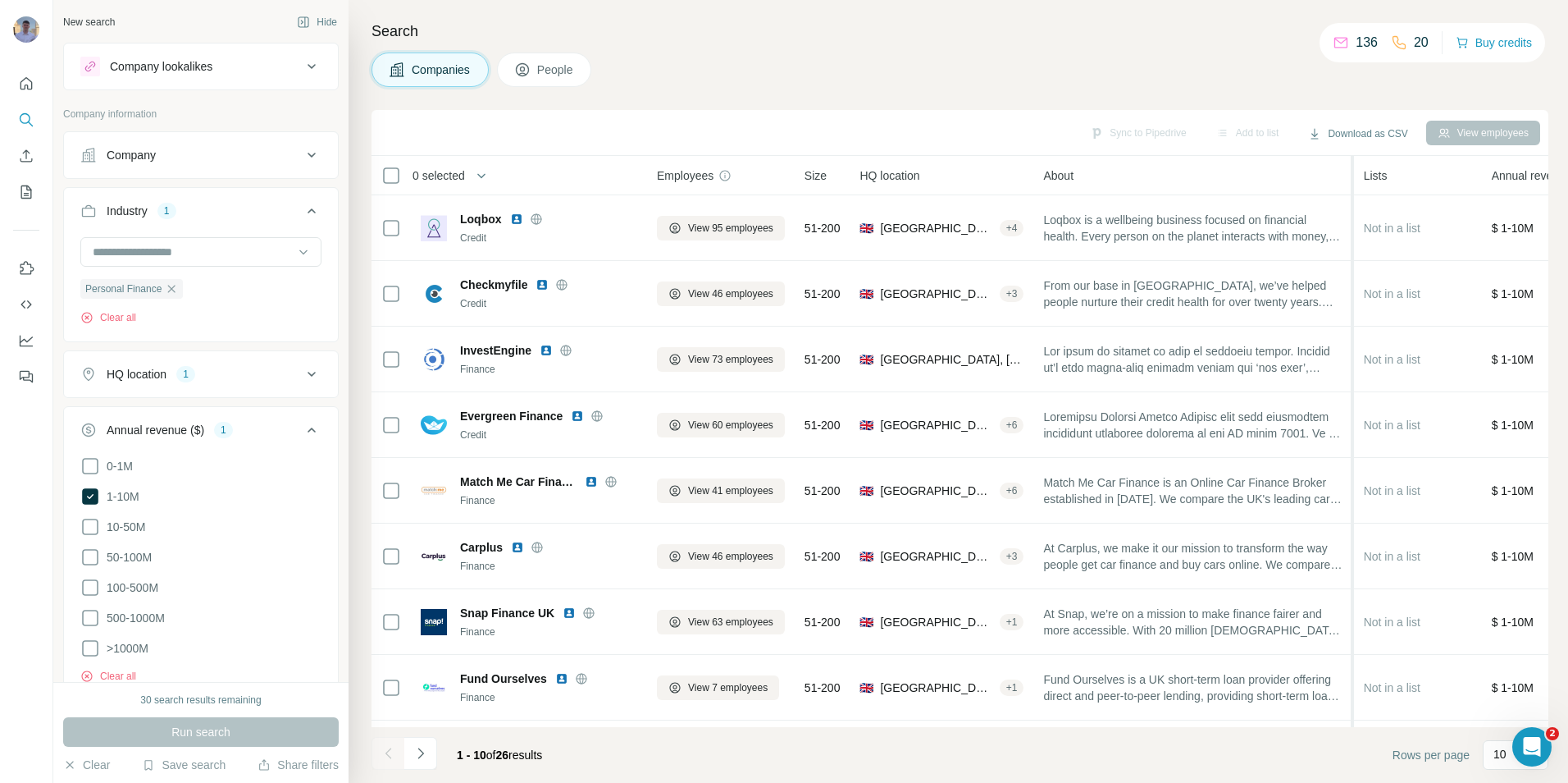
drag, startPoint x: 1300, startPoint y: 178, endPoint x: 1362, endPoint y: 225, distance: 77.8
click at [1362, 225] on table "0 selected Companies Employees Size HQ location About Lists Annual revenue Tech…" at bounding box center [1384, 504] width 2026 height 696
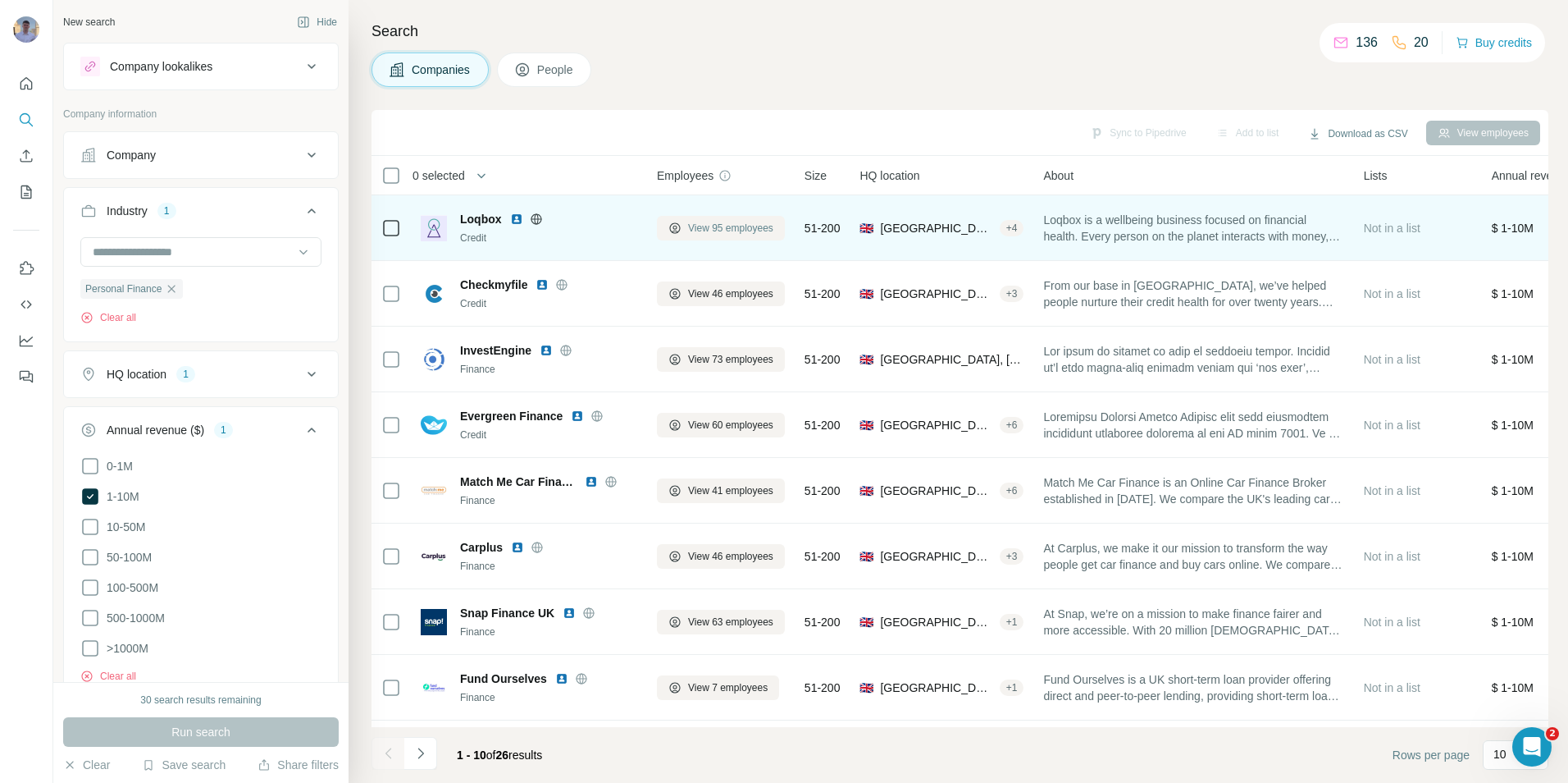
click at [718, 227] on span "View 95 employees" at bounding box center [731, 228] width 85 height 14
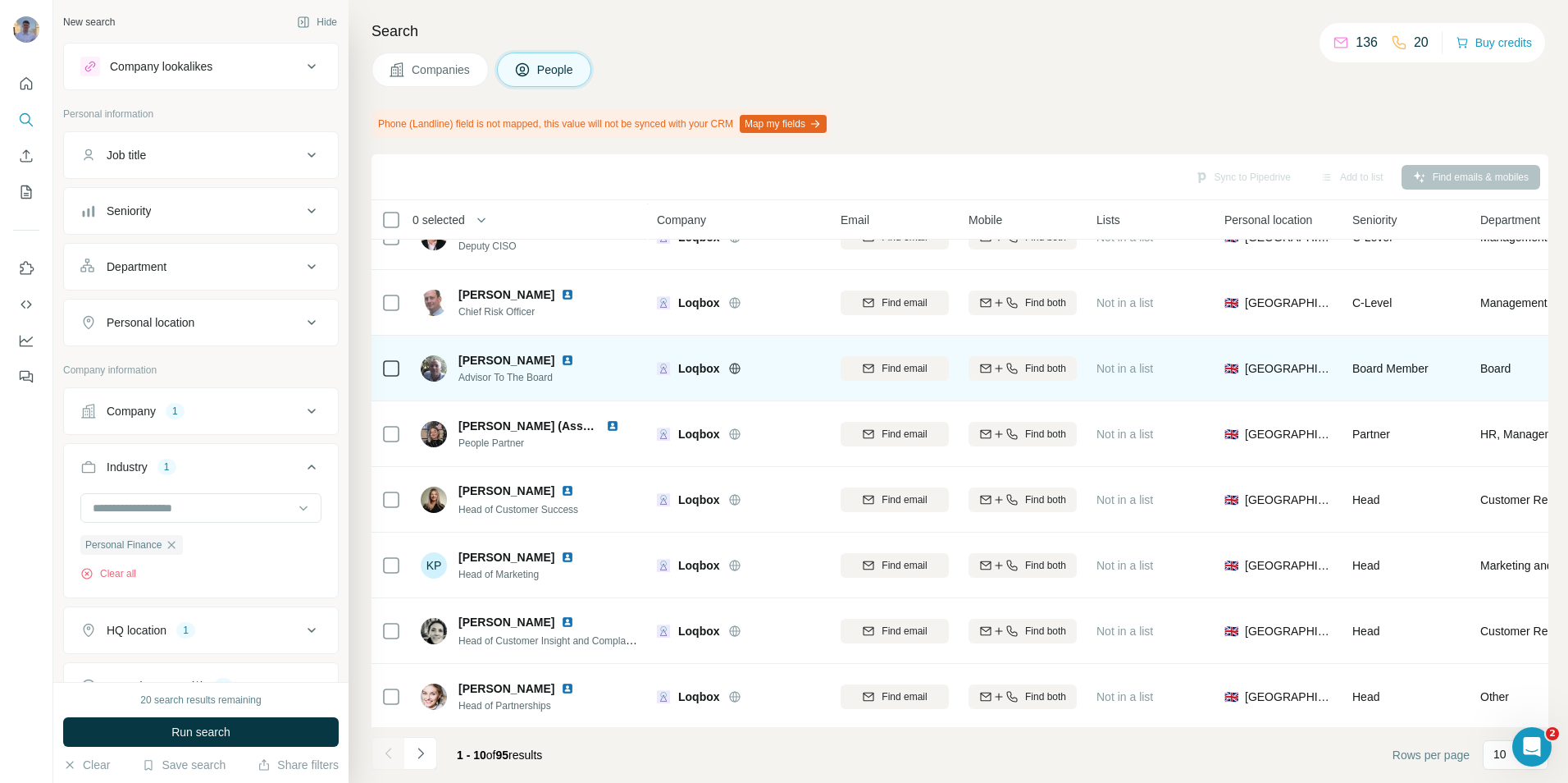
scroll to position [178, 0]
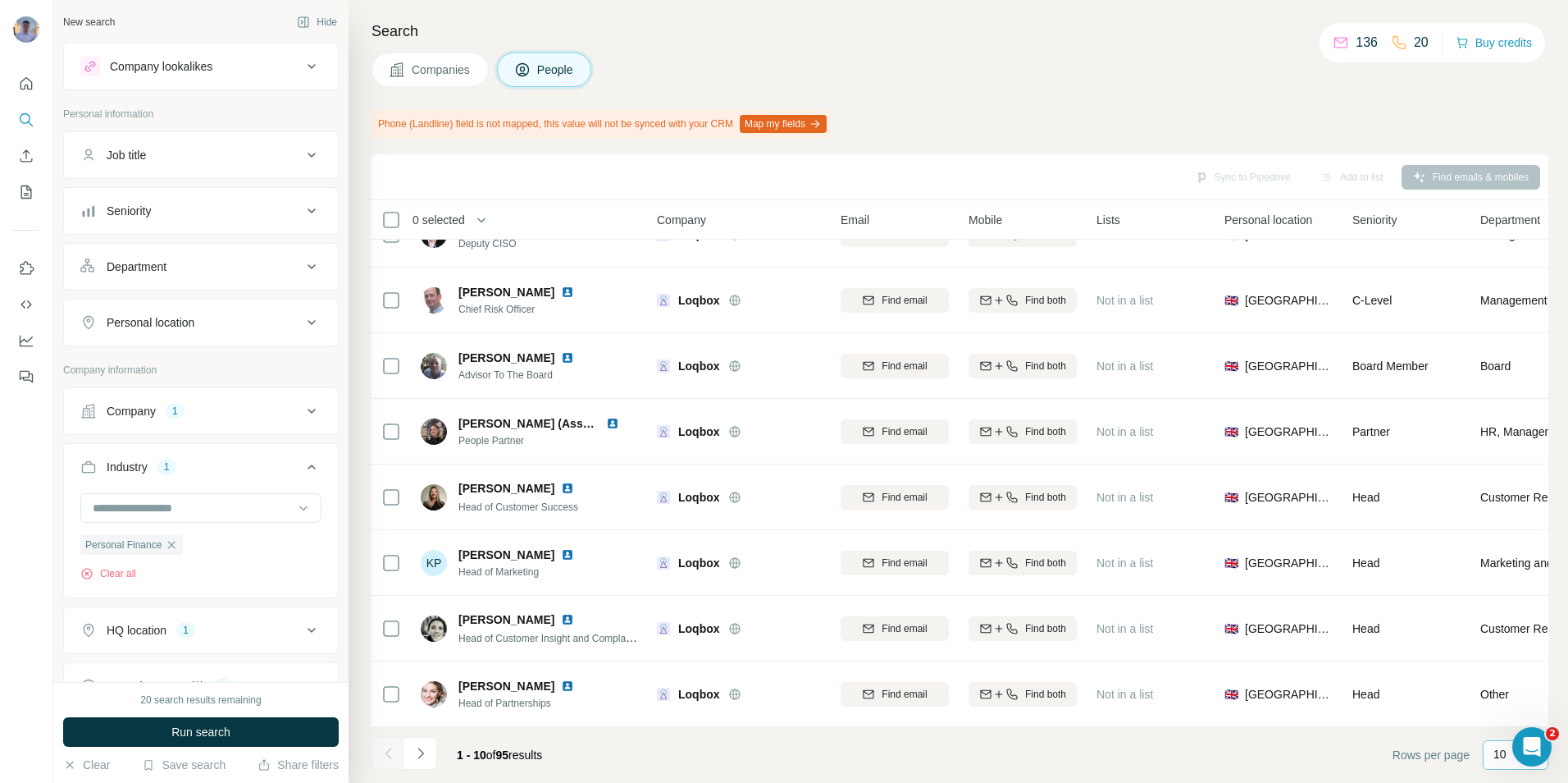
click at [1505, 751] on p "10" at bounding box center [1500, 754] width 13 height 16
click at [1512, 631] on div "60" at bounding box center [1515, 629] width 38 height 16
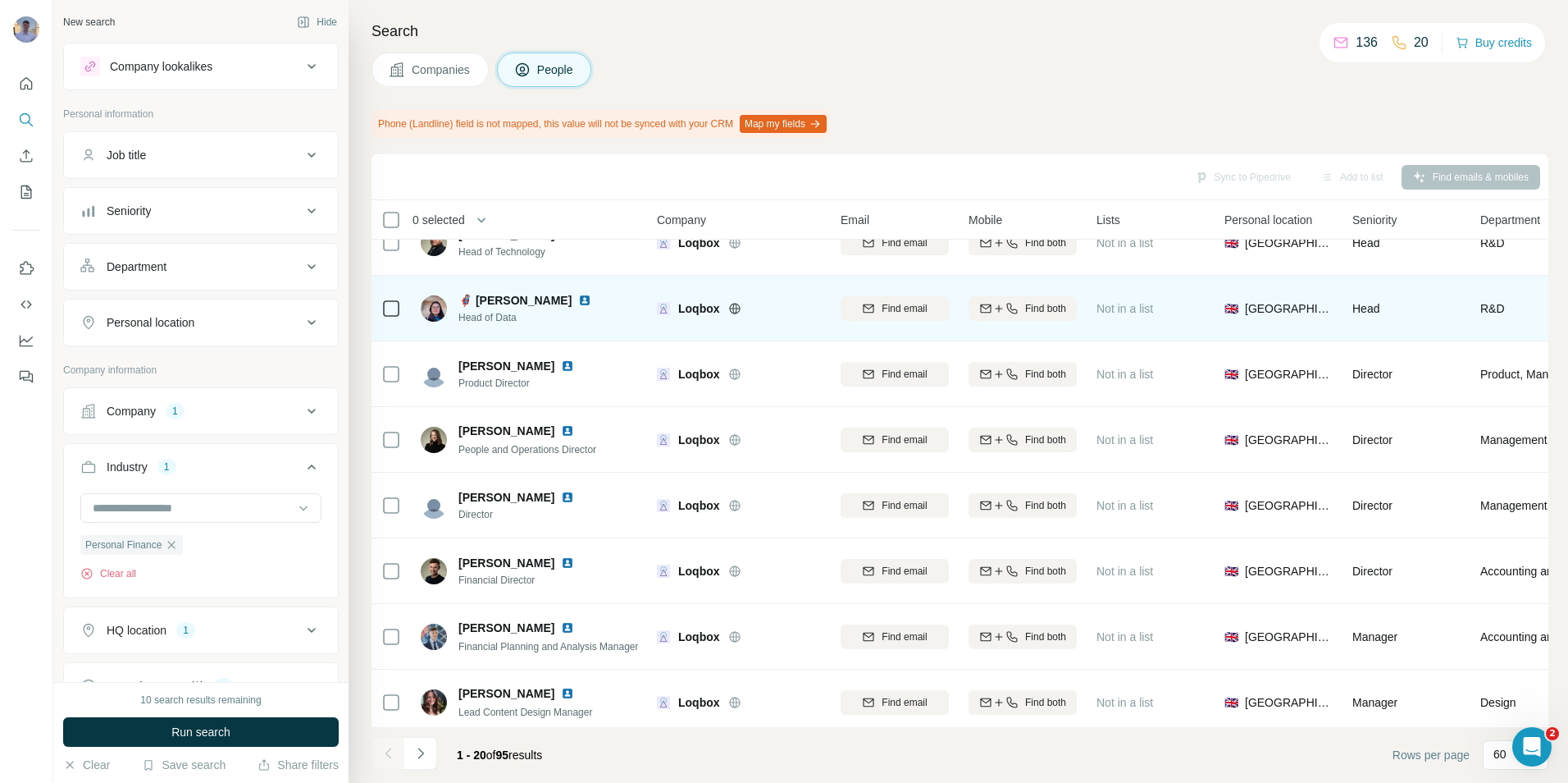
scroll to position [833, 0]
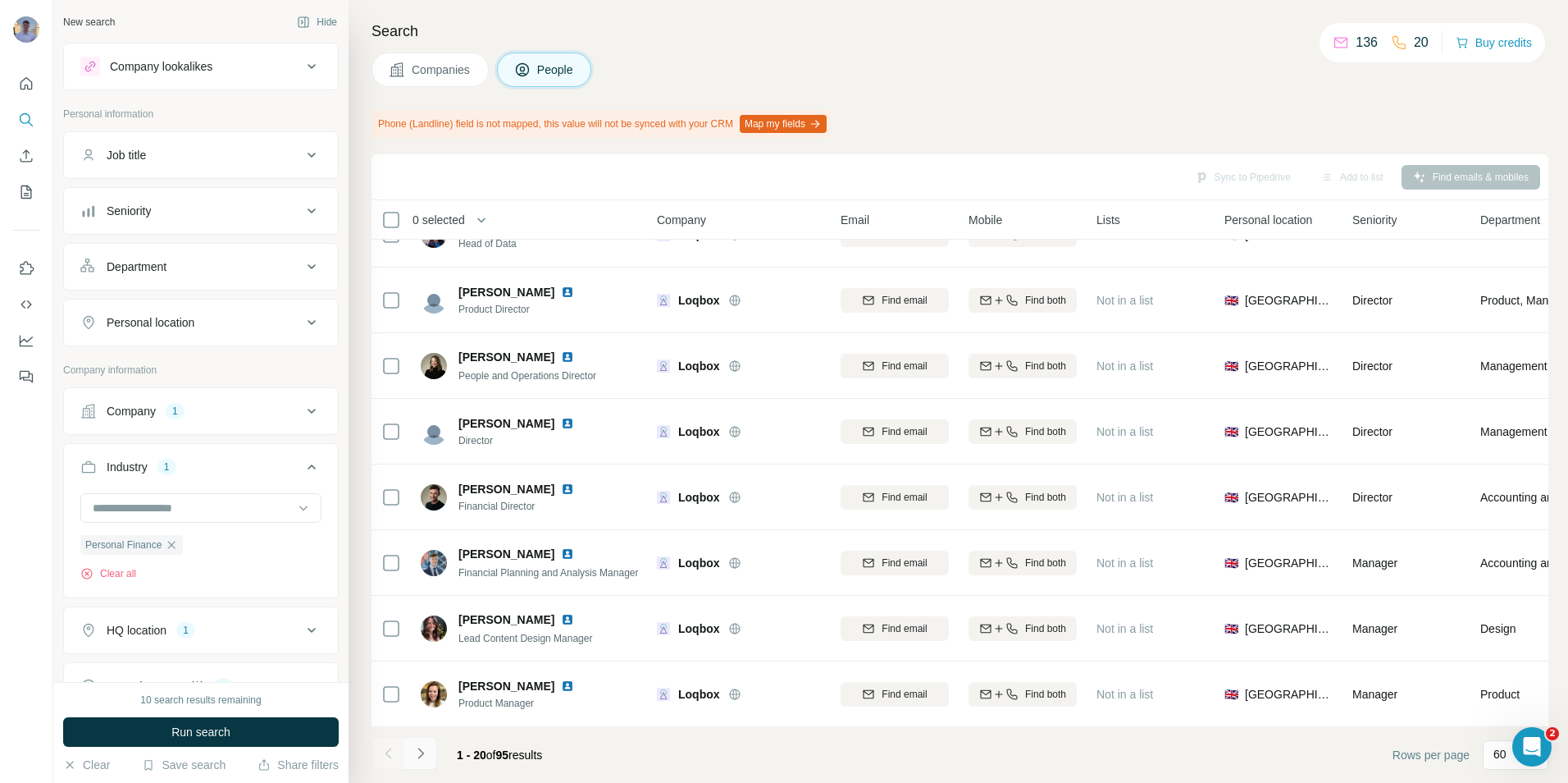
click at [429, 751] on button "Navigate to next page" at bounding box center [420, 753] width 33 height 33
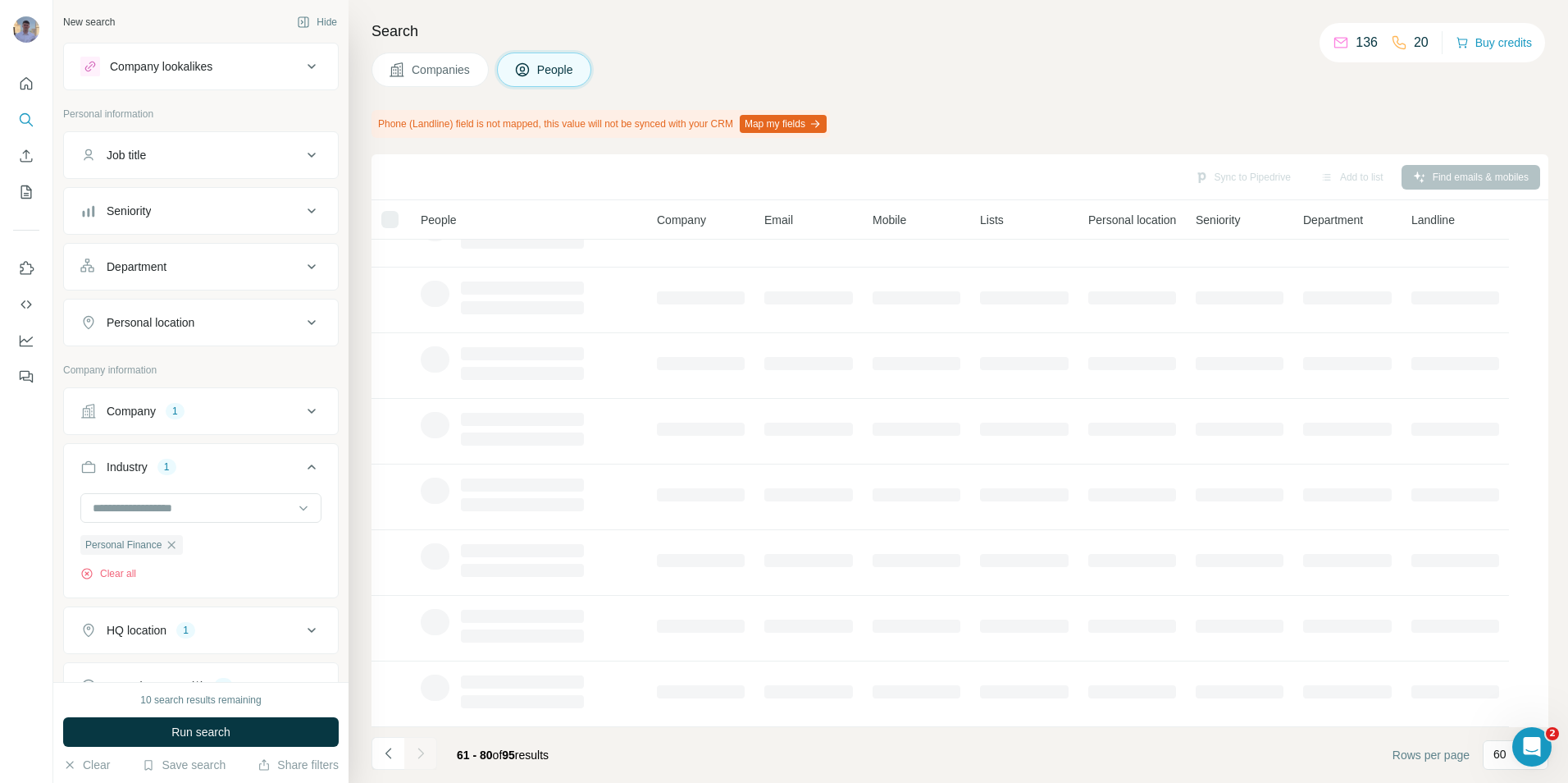
scroll to position [0, 0]
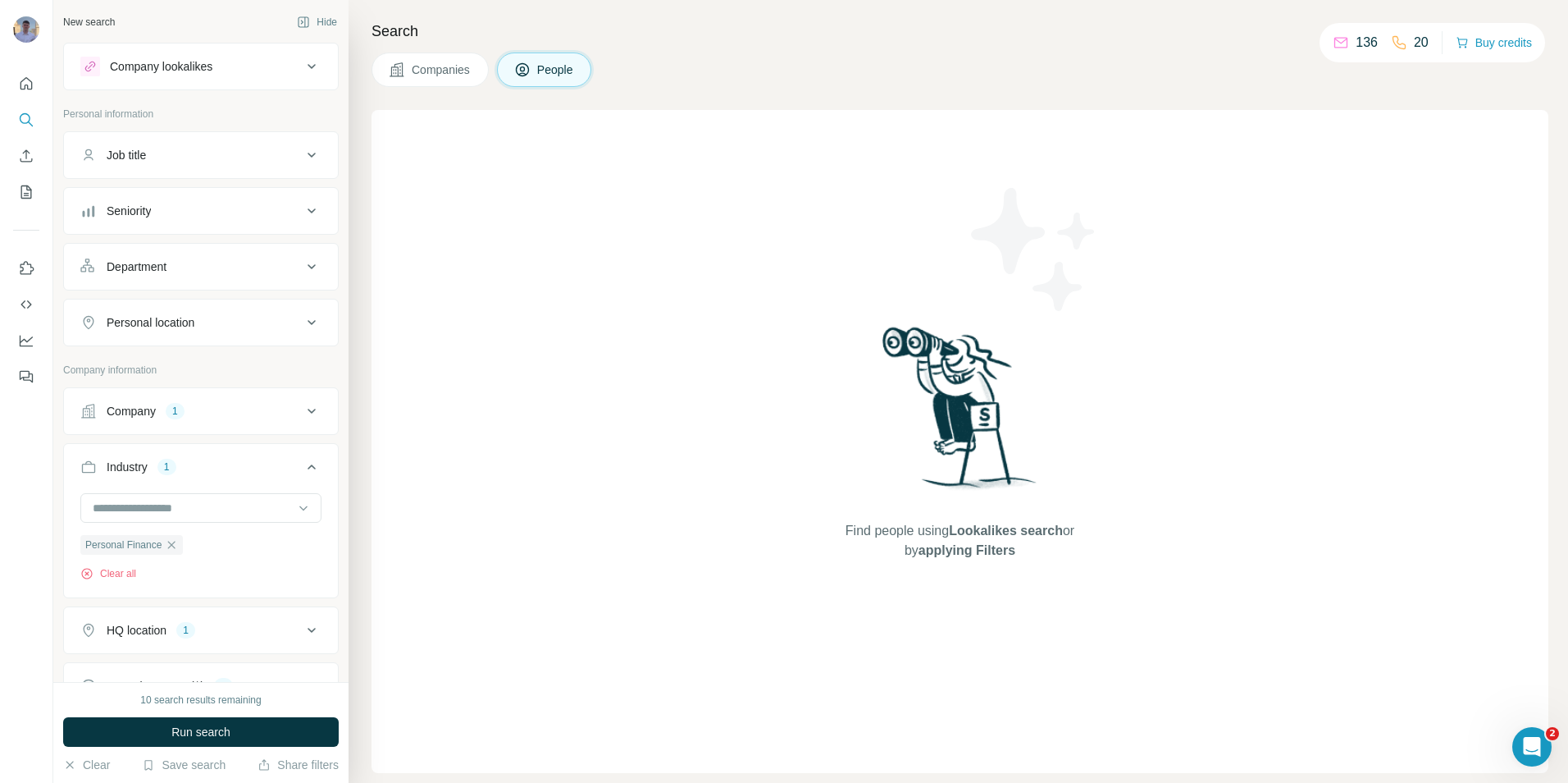
click at [427, 67] on span "Companies" at bounding box center [441, 70] width 60 height 16
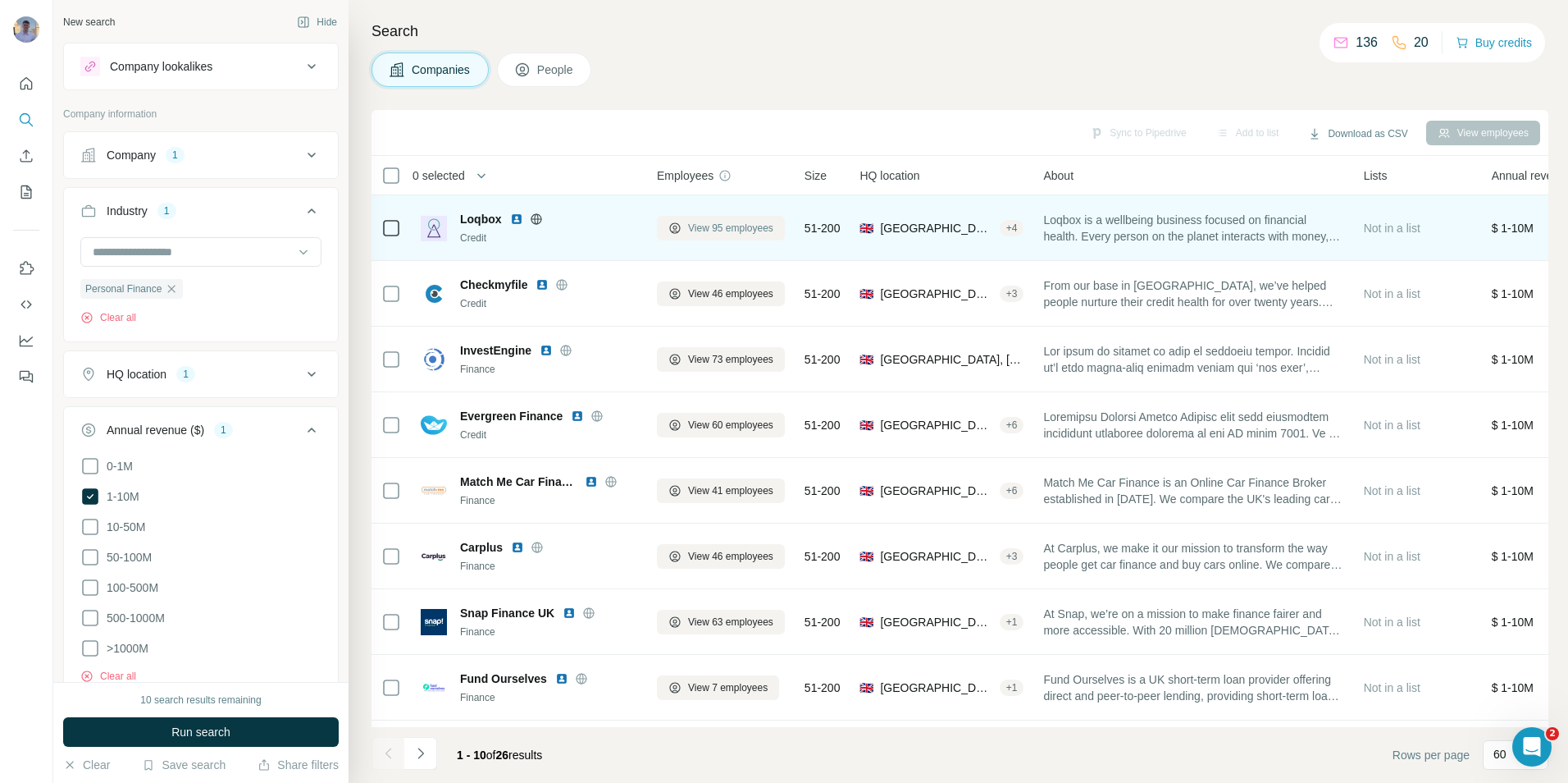
click at [695, 223] on span "View 95 employees" at bounding box center [731, 228] width 85 height 14
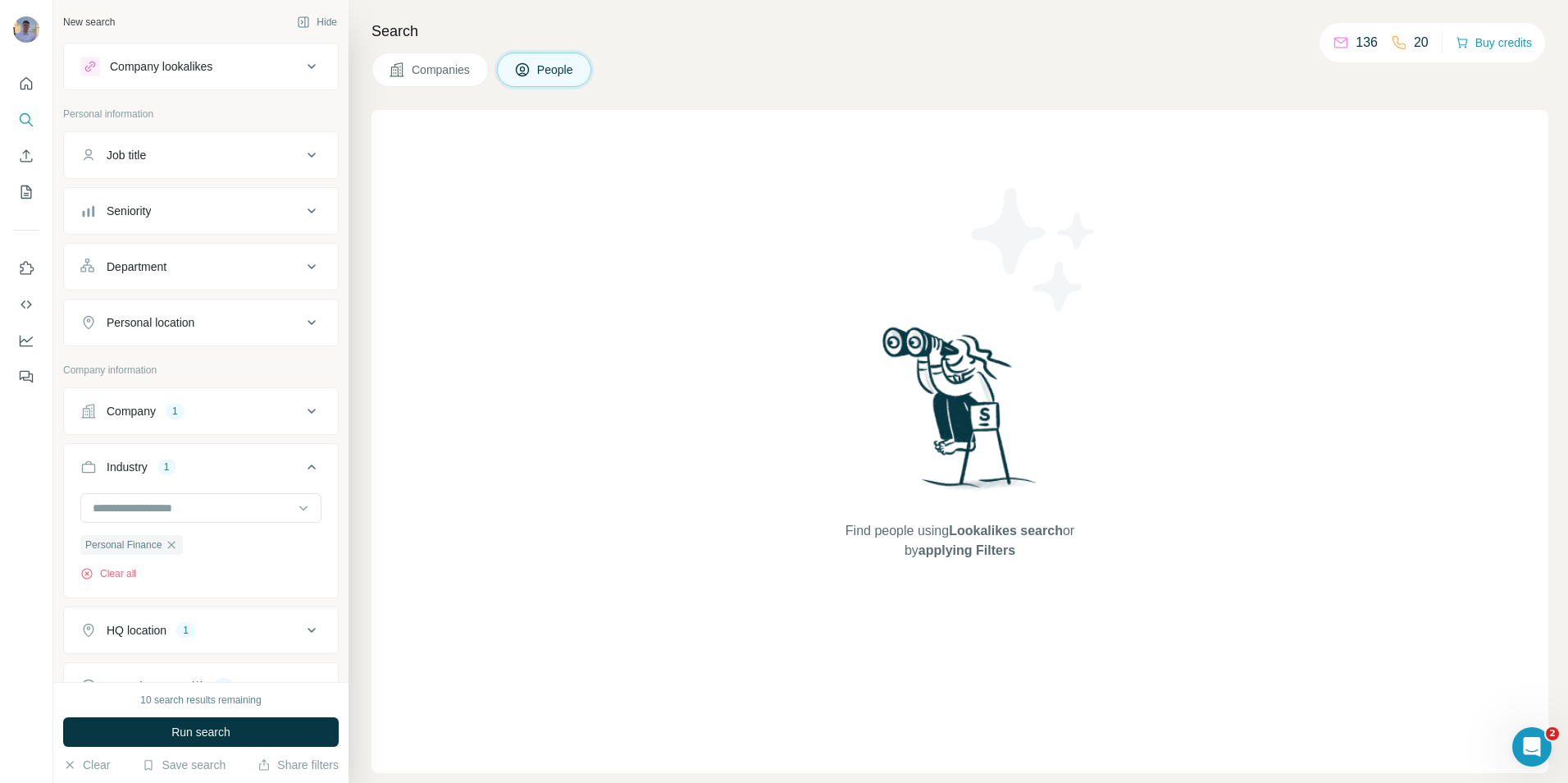
click at [450, 77] on span "Companies" at bounding box center [441, 70] width 60 height 16
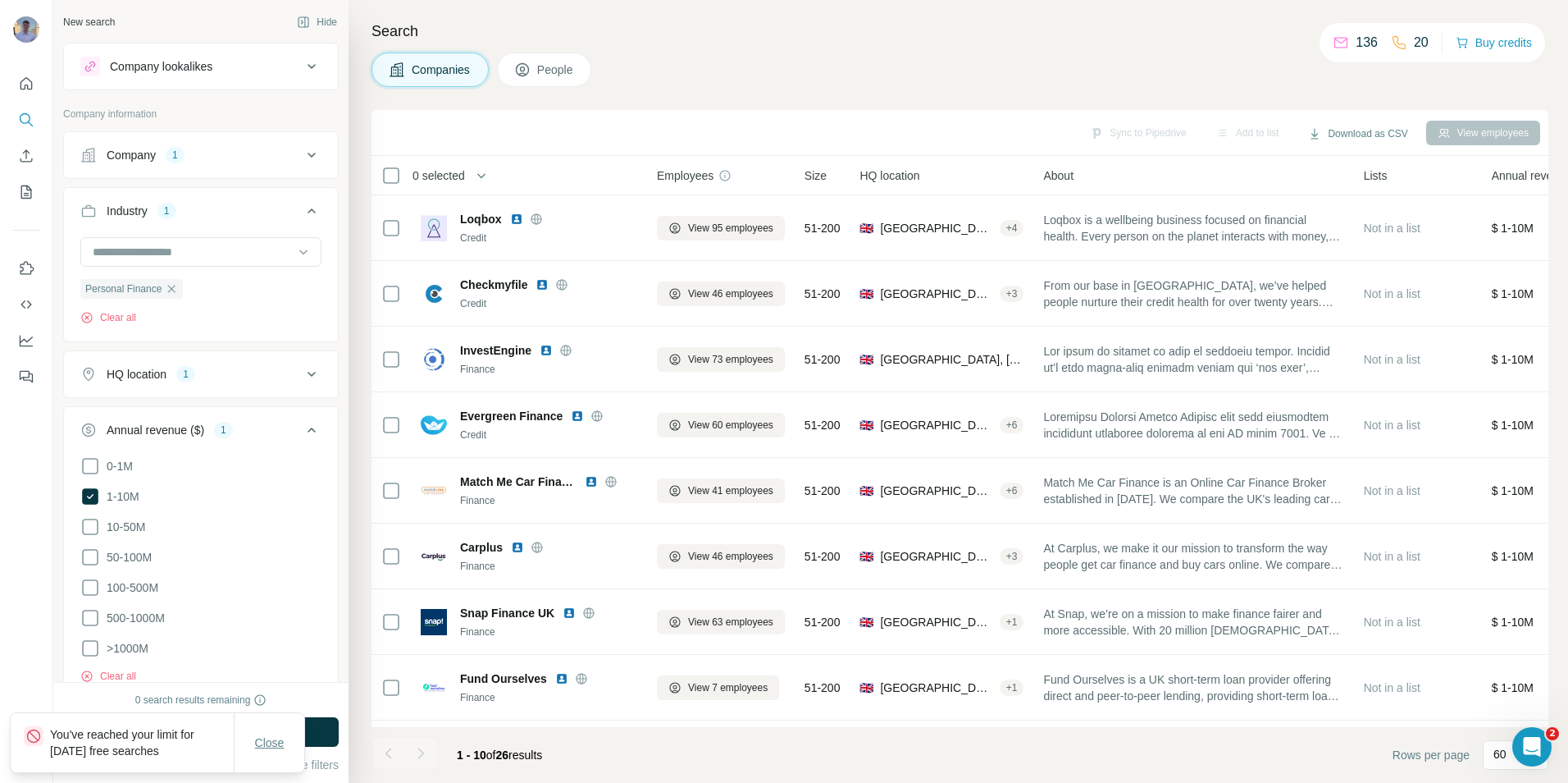
click at [267, 746] on span "Close" at bounding box center [270, 743] width 30 height 16
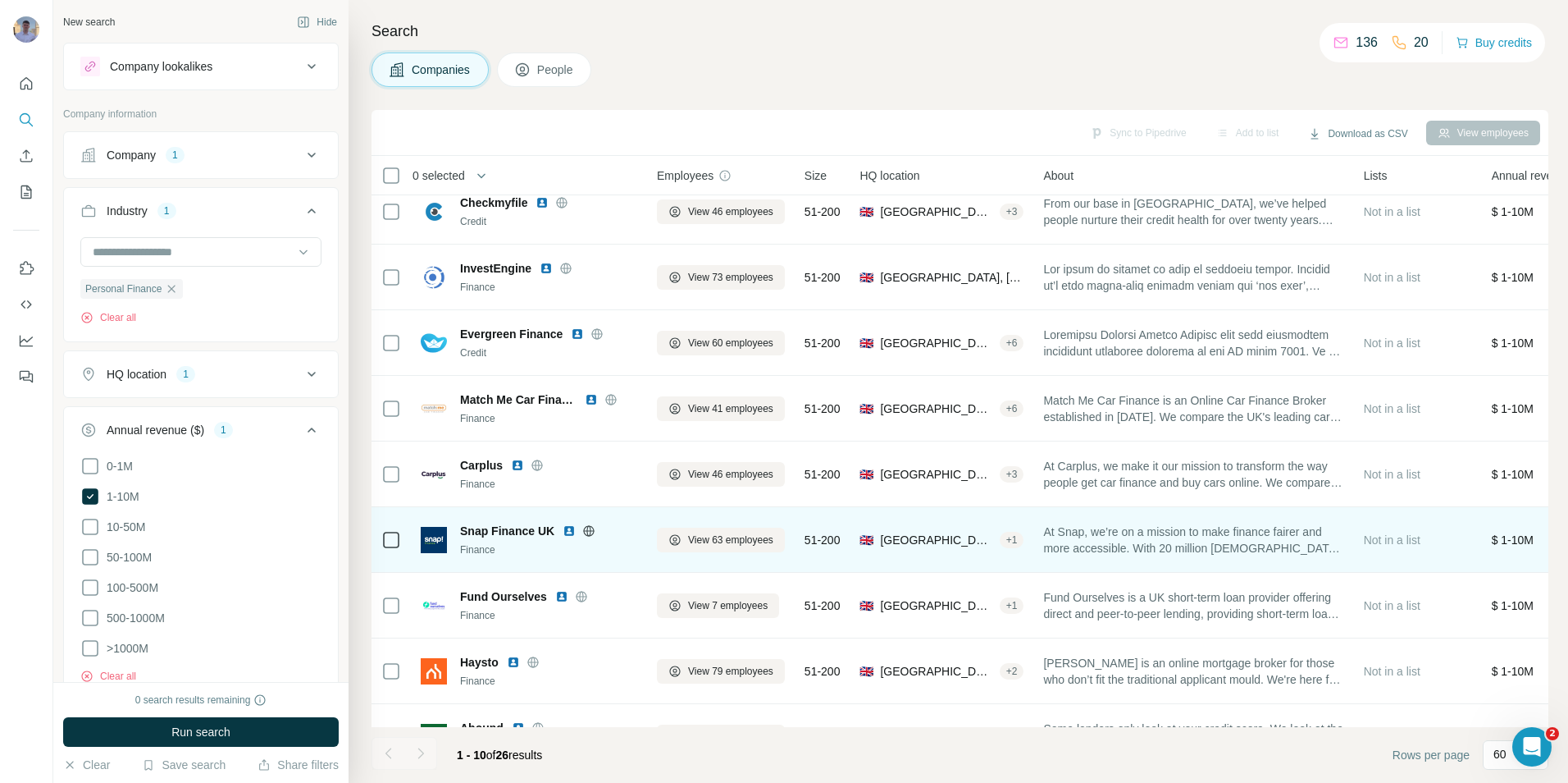
scroll to position [133, 0]
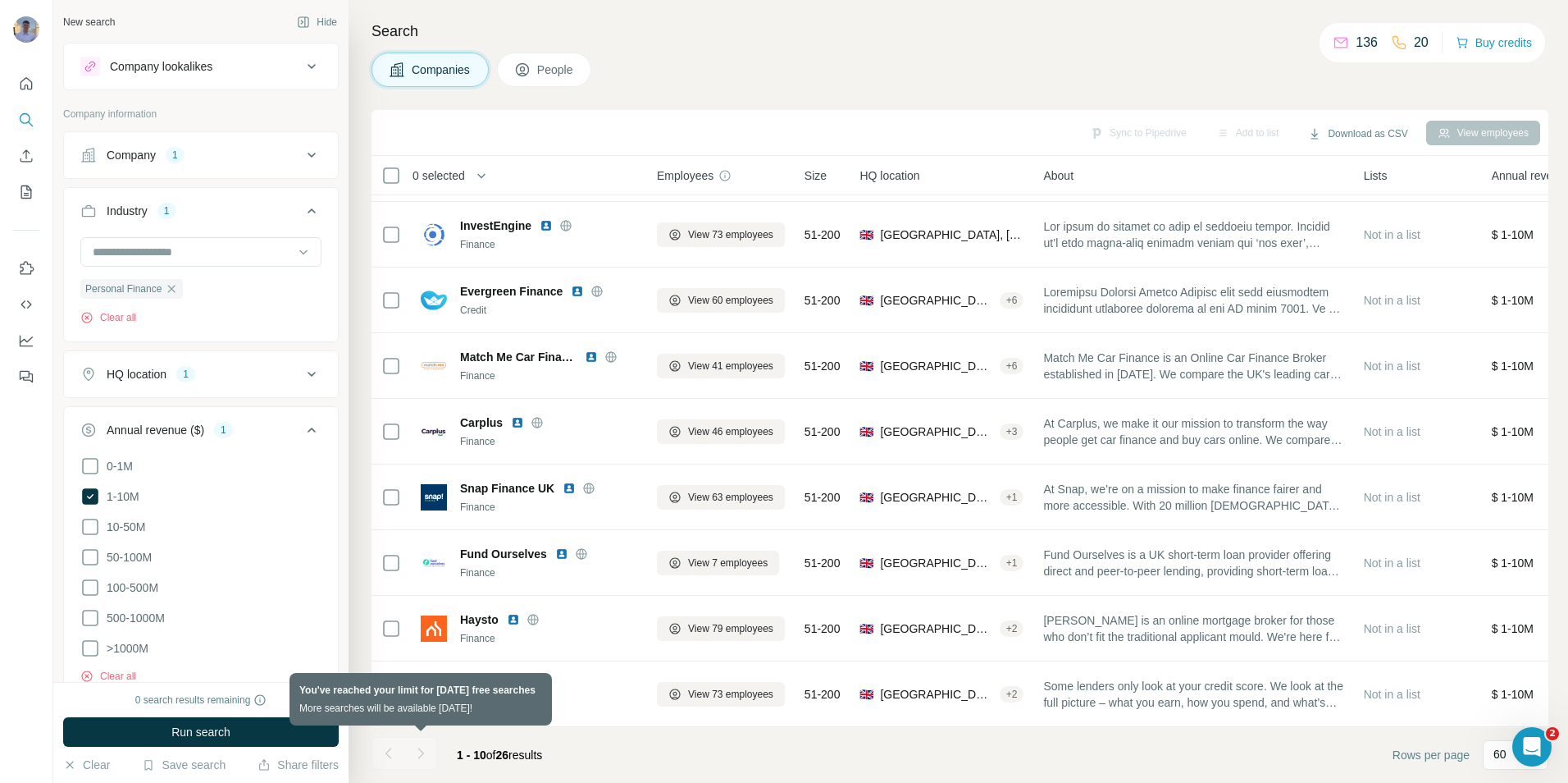
click at [421, 752] on div at bounding box center [420, 753] width 33 height 33
click at [384, 746] on div at bounding box center [387, 753] width 33 height 33
click at [424, 753] on div at bounding box center [420, 753] width 33 height 33
click at [1336, 133] on button "Download as CSV" at bounding box center [1357, 133] width 122 height 24
click at [1224, 88] on div "Search Companies People Sync to Pipedrive Add to list Download as CSV View empl…" at bounding box center [958, 391] width 1219 height 783
